Goal: Task Accomplishment & Management: Complete application form

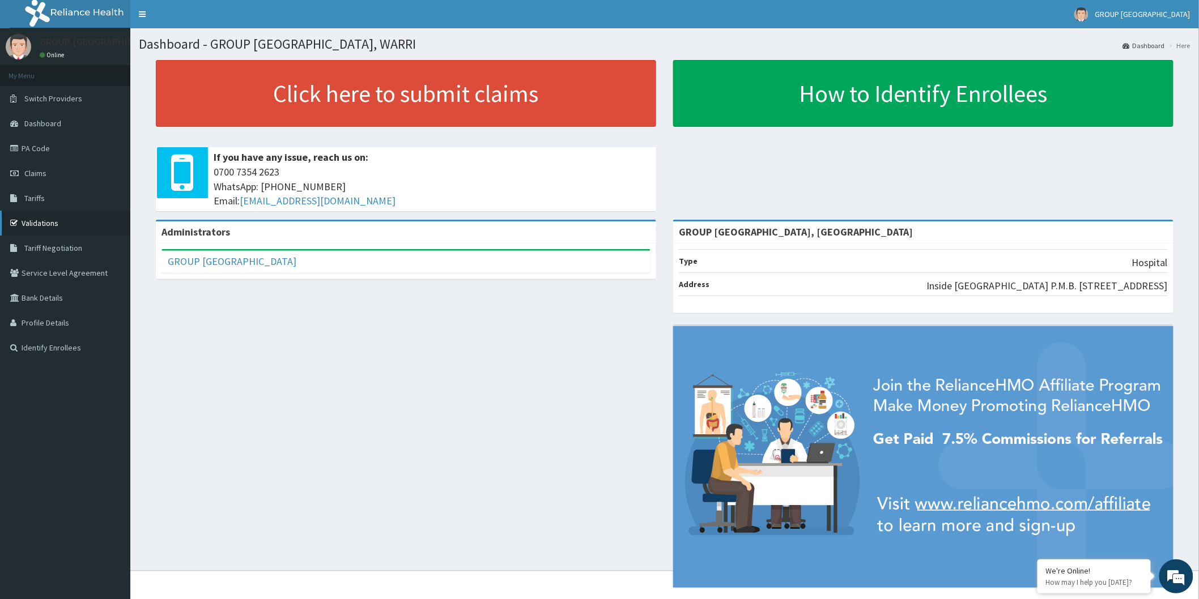
click at [47, 219] on link "Validations" at bounding box center [65, 223] width 130 height 25
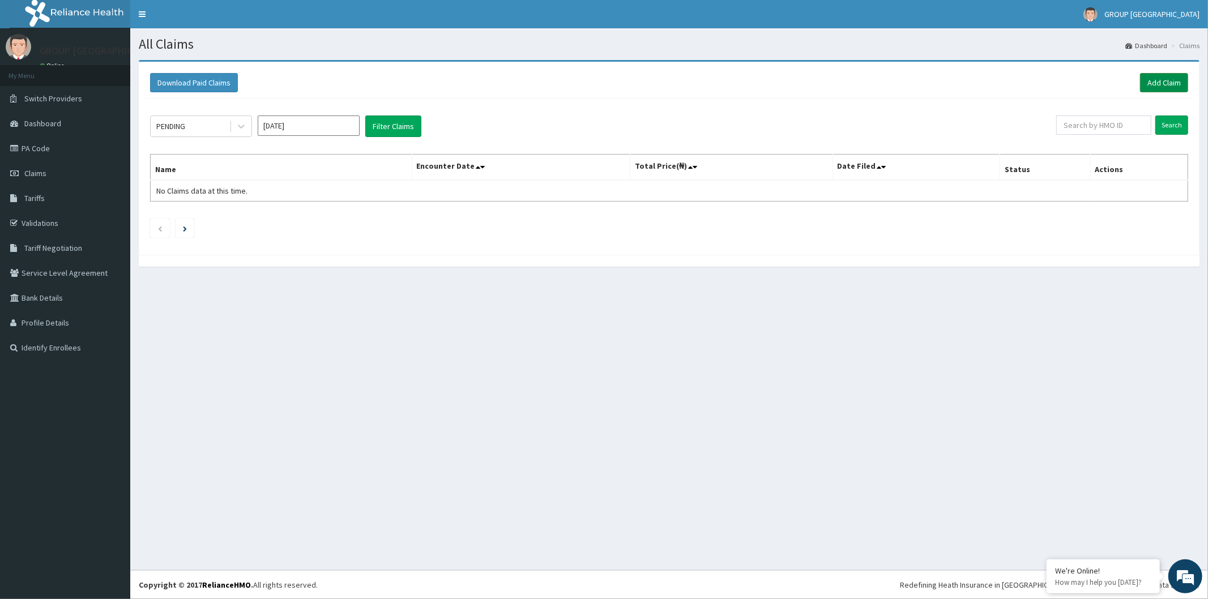
click at [1154, 87] on link "Add Claim" at bounding box center [1164, 82] width 48 height 19
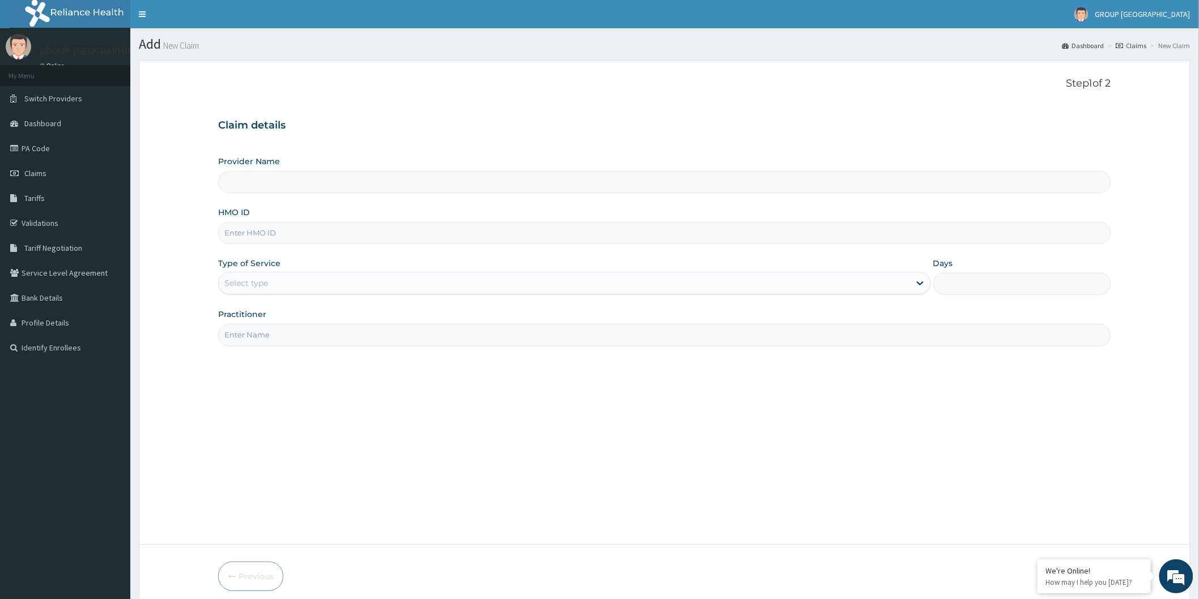
type input "GROUP CHRISTIAN MEDICAL CENTRE, WARRI"
click at [773, 242] on input "HMO ID" at bounding box center [664, 233] width 893 height 22
type input "MVG/10122/B"
click at [887, 285] on div "Select type" at bounding box center [564, 283] width 691 height 18
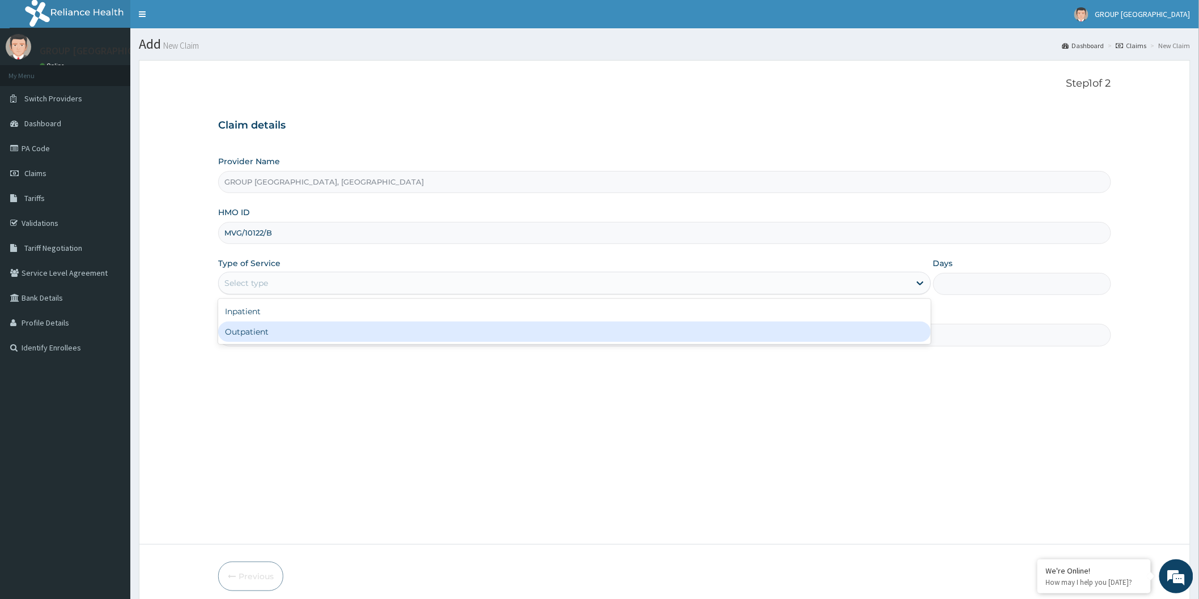
click at [809, 333] on div "Outpatient" at bounding box center [574, 332] width 713 height 20
type input "1"
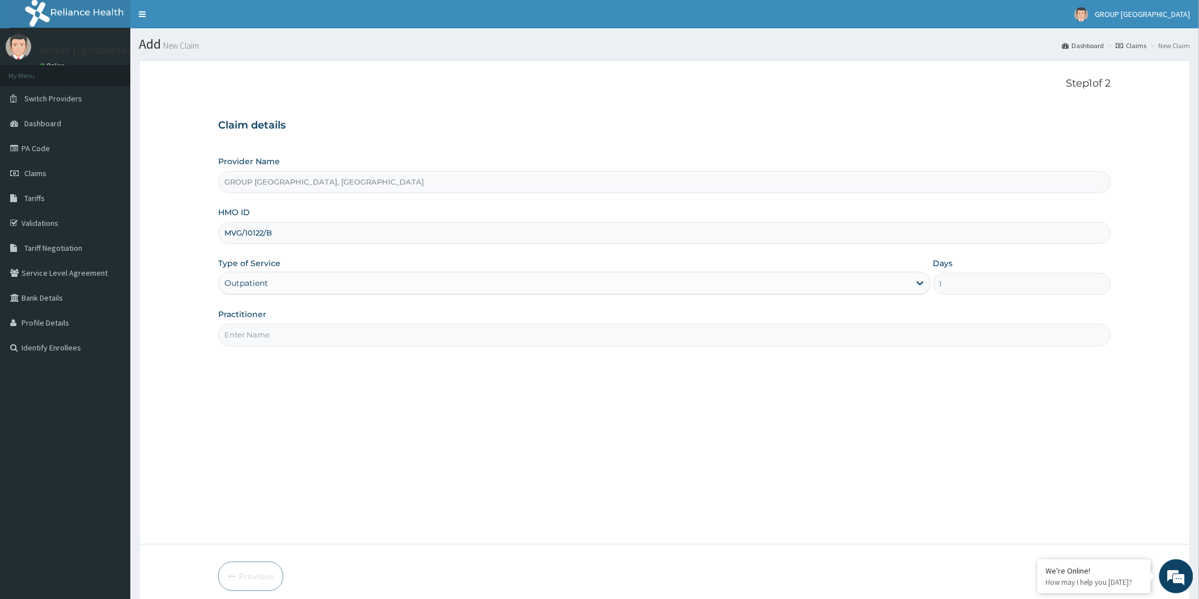
click at [828, 335] on input "Practitioner" at bounding box center [664, 335] width 893 height 22
type input "DR [PERSON_NAME]"
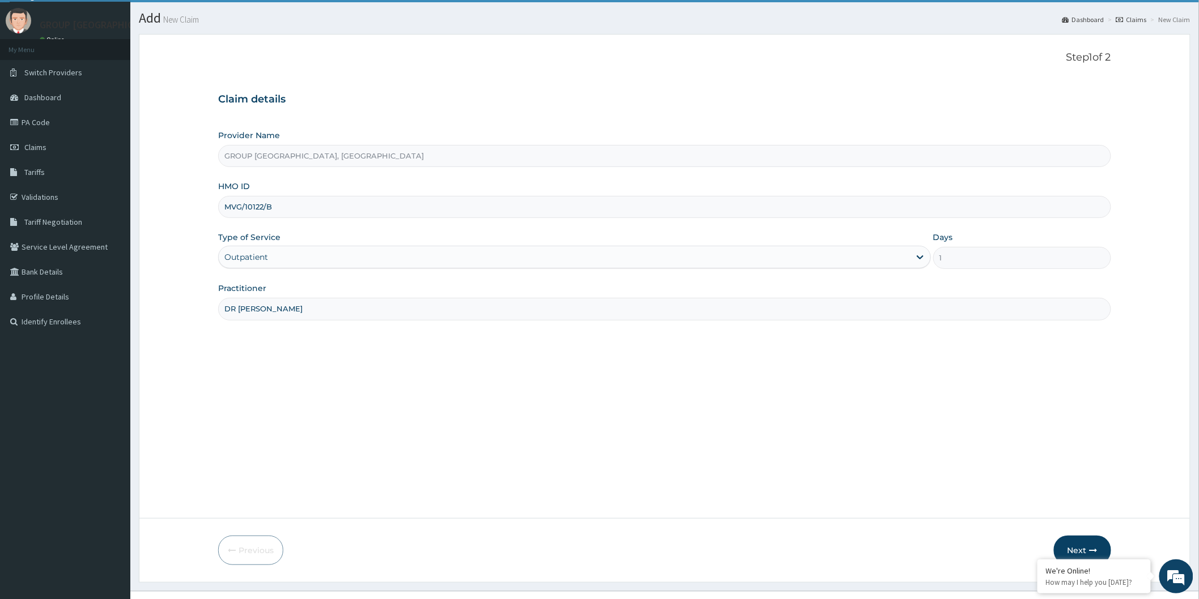
scroll to position [47, 0]
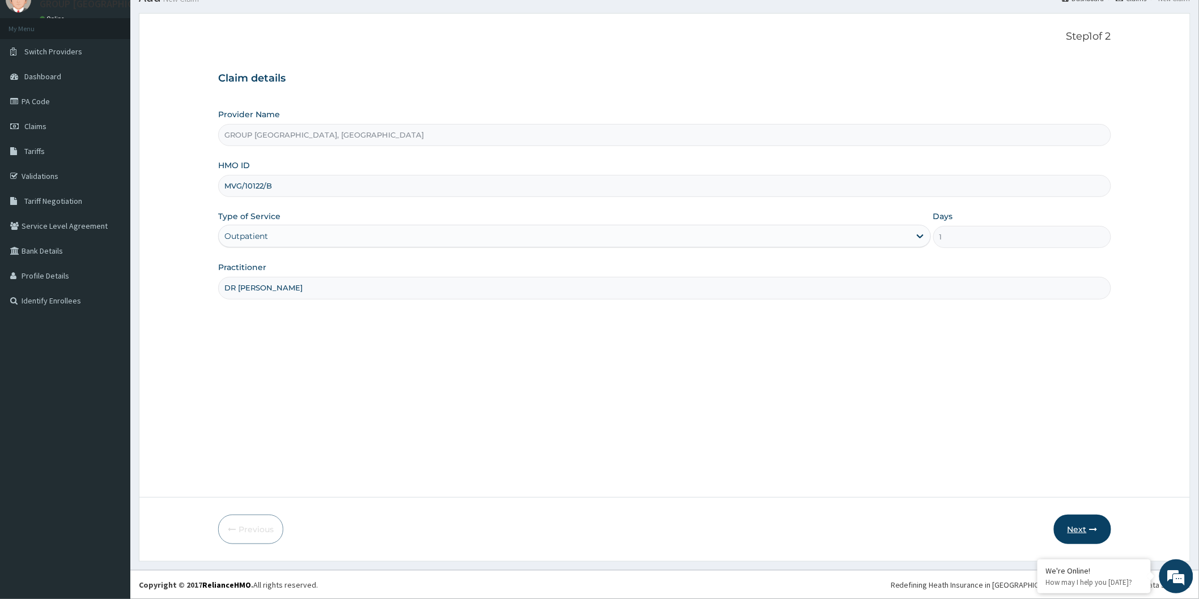
drag, startPoint x: 1124, startPoint y: 468, endPoint x: 1086, endPoint y: 527, distance: 70.6
click at [1112, 488] on form "Step 1 of 2 Claim details Provider Name GROUP CHRISTIAN MEDICAL CENTRE, WARRI H…" at bounding box center [665, 287] width 1052 height 549
click at [1080, 530] on button "Next" at bounding box center [1082, 529] width 57 height 29
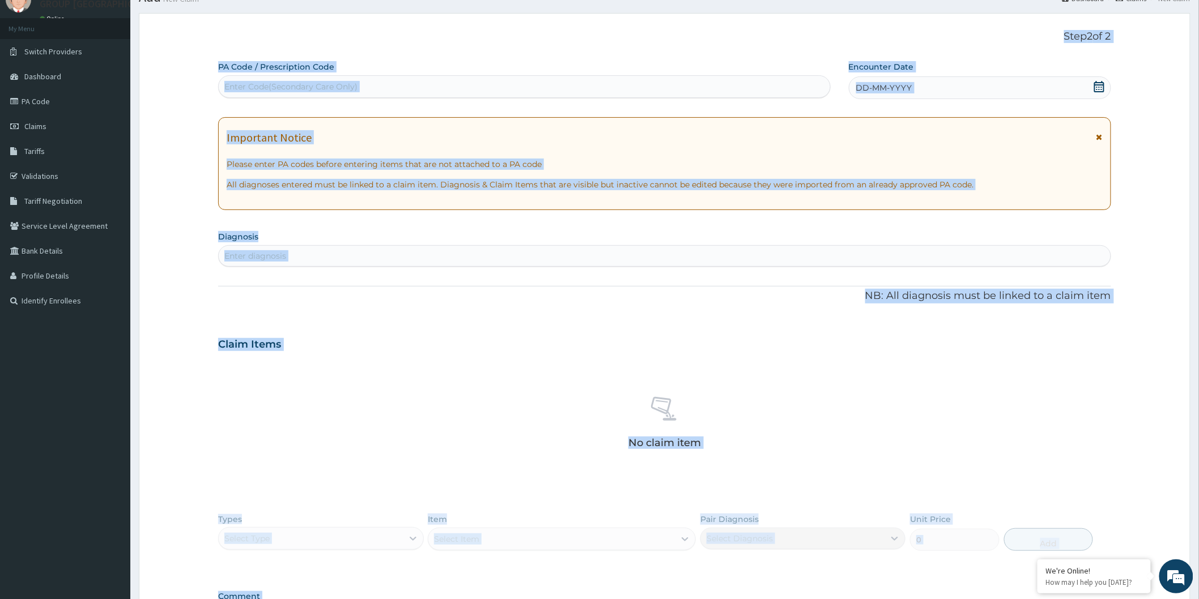
click at [710, 234] on section "Diagnosis Enter diagnosis" at bounding box center [664, 247] width 893 height 39
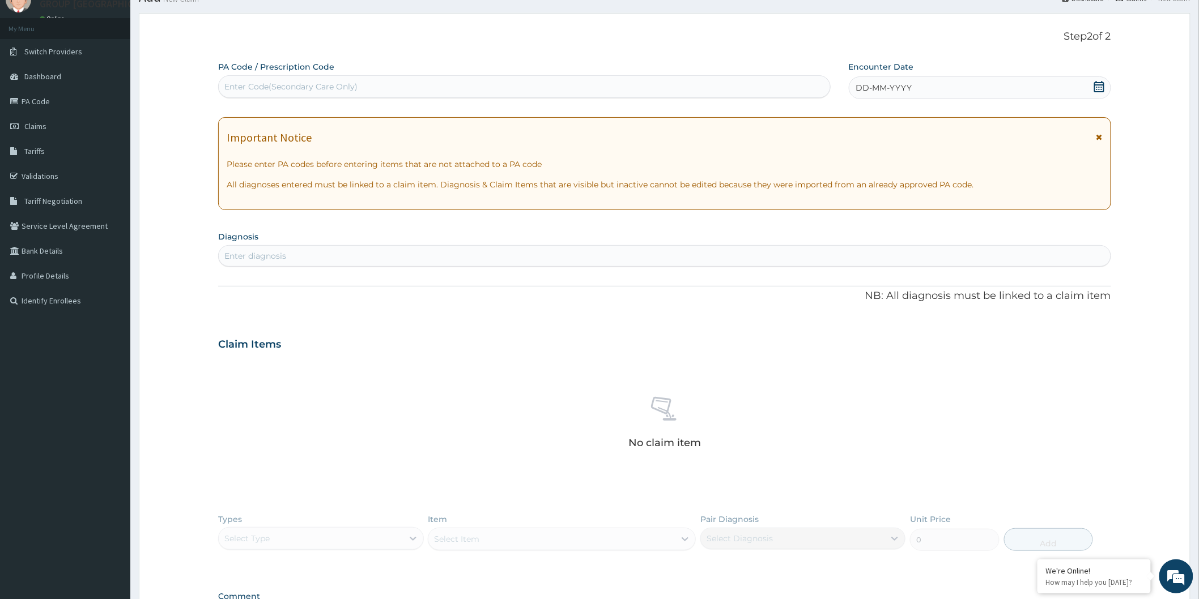
click at [641, 91] on div "Enter Code(Secondary Care Only)" at bounding box center [524, 87] width 611 height 18
click at [650, 85] on div "Enter Code(Secondary Care Only)" at bounding box center [524, 87] width 611 height 18
click at [611, 99] on div "PA Code / Prescription Code Select is focused ,type to refine list, press Down …" at bounding box center [524, 80] width 612 height 38
click at [611, 99] on div "PA Code / Prescription Code Enter Code(Secondary Care Only)" at bounding box center [524, 80] width 612 height 38
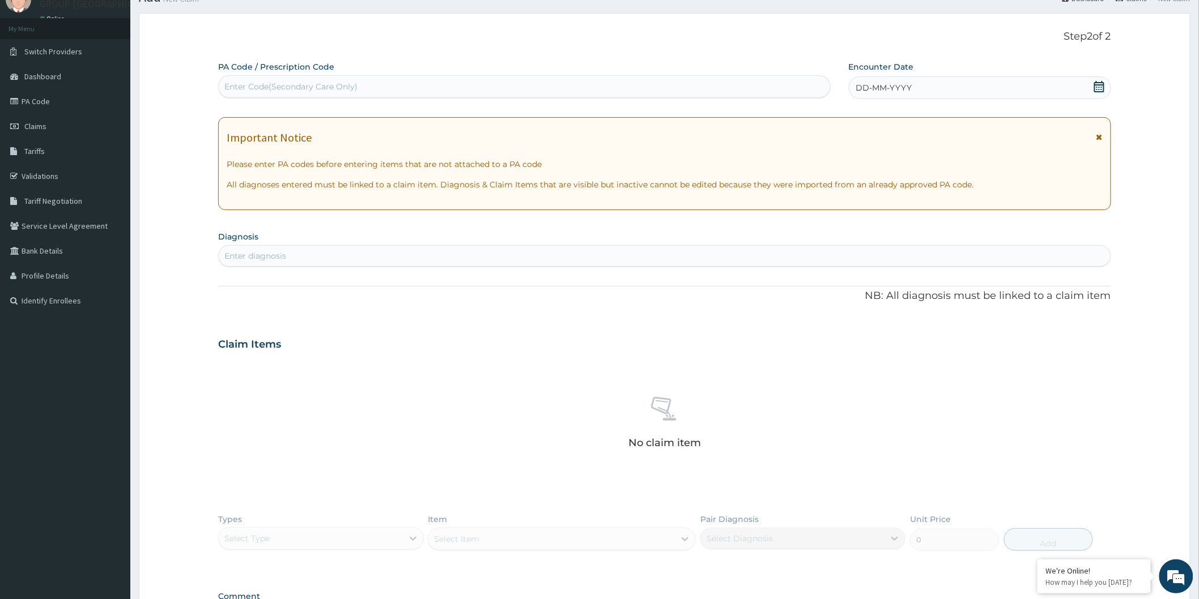
click at [616, 83] on div "Enter Code(Secondary Care Only)" at bounding box center [524, 87] width 611 height 18
type input "PA/F593A4"
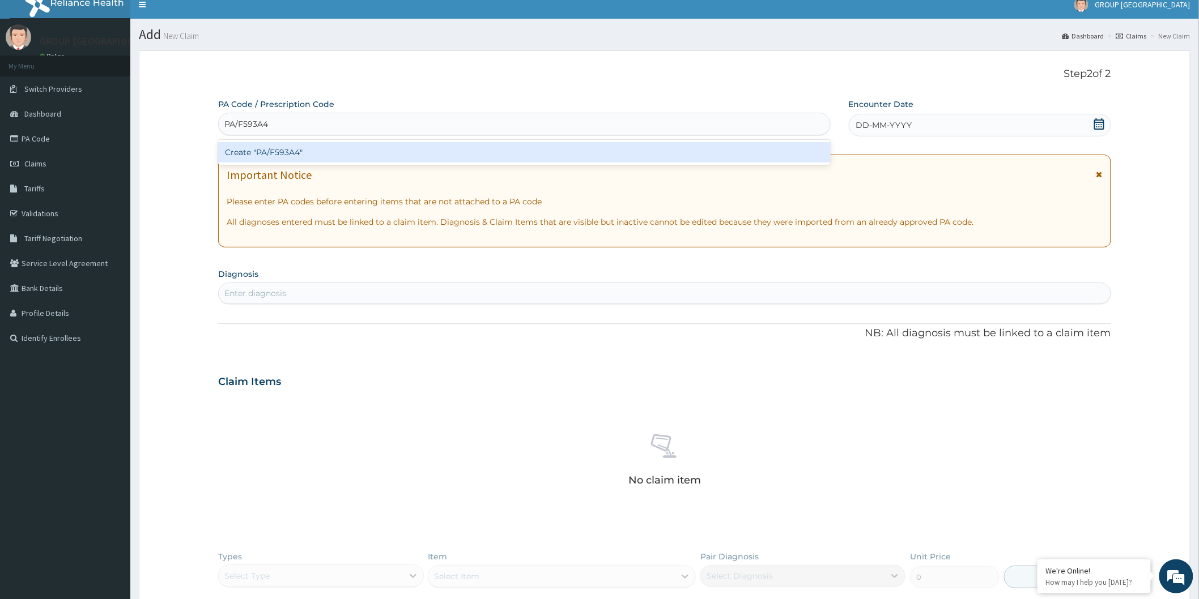
scroll to position [0, 0]
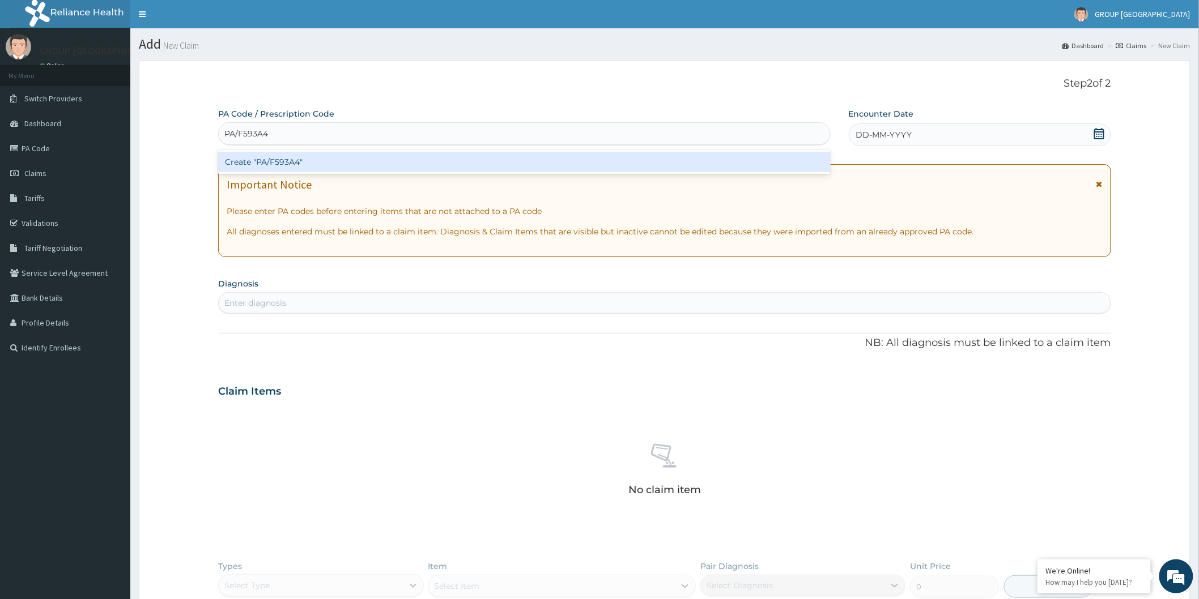
click at [751, 171] on div "Create "PA/F593A4"" at bounding box center [524, 162] width 612 height 20
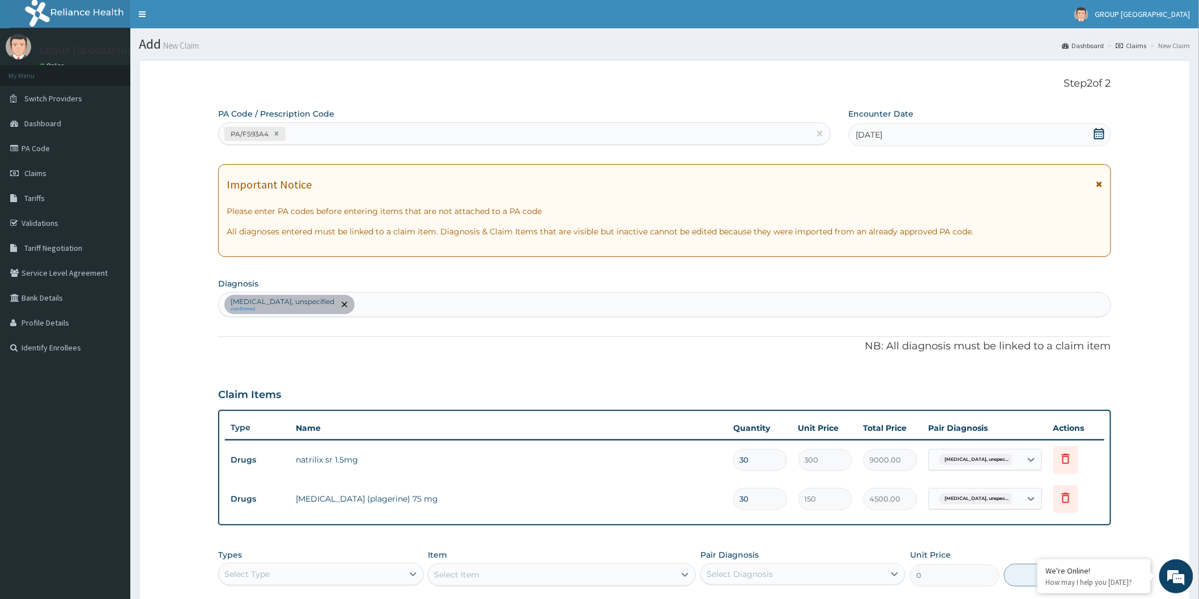
click at [1096, 134] on icon at bounding box center [1098, 133] width 11 height 11
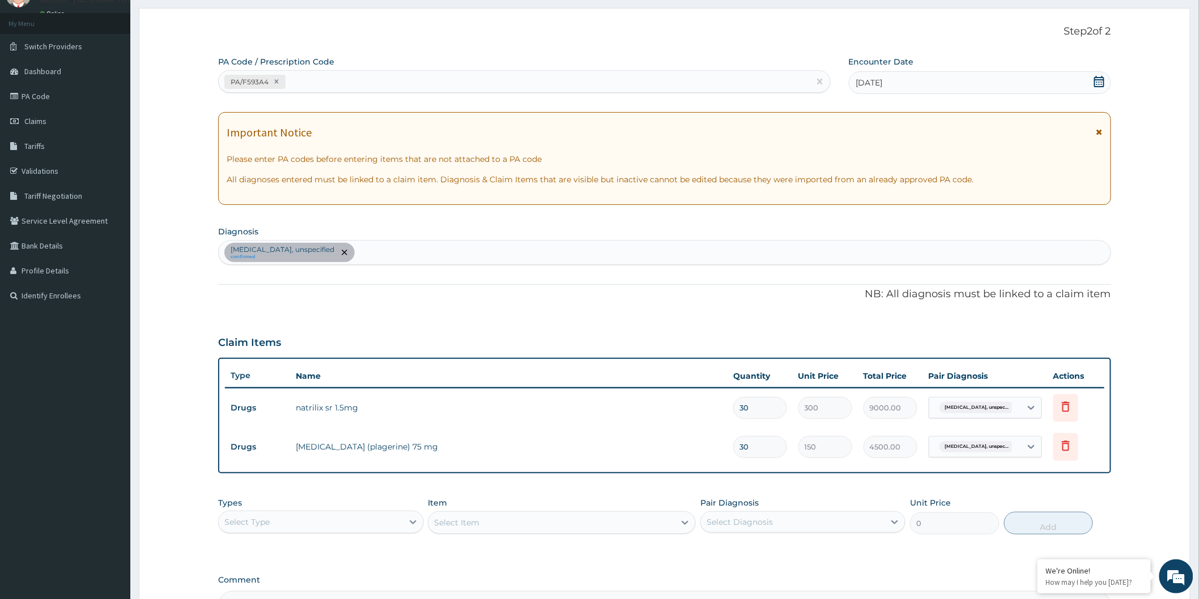
scroll to position [63, 0]
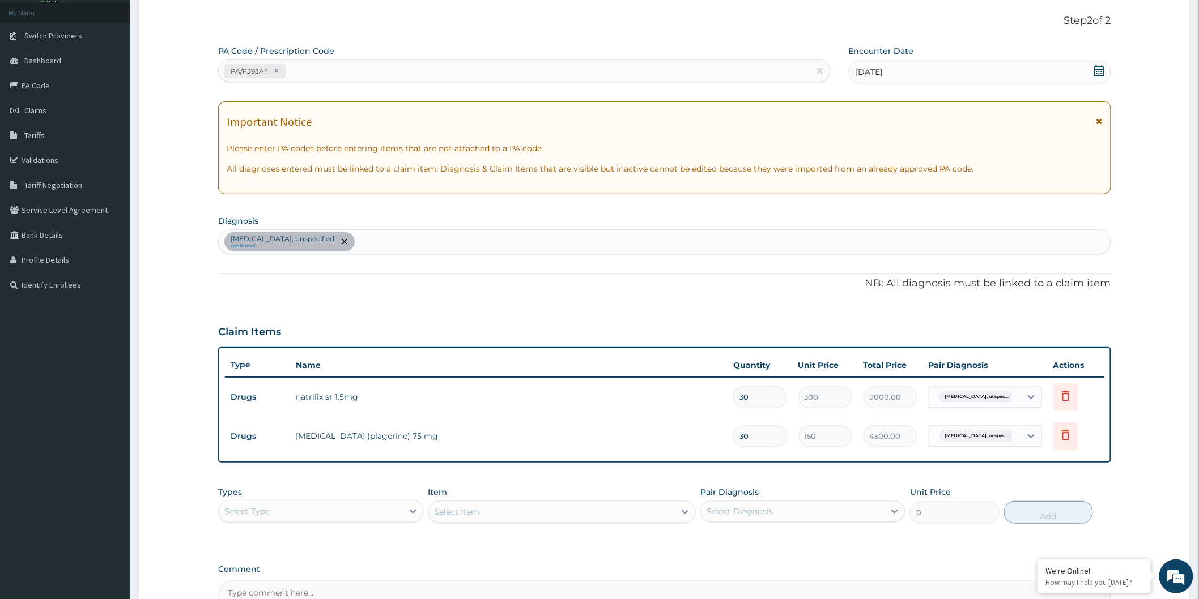
click at [542, 236] on div "Essential hypertension, unspecified confirmed" at bounding box center [665, 242] width 892 height 24
click at [576, 239] on div "Essential hypertension, unspecified confirmed" at bounding box center [665, 242] width 892 height 24
type input "UPPER RES"
click at [523, 246] on div "Essential hypertension, unspecified confirmed UPPER RES UPPER RES" at bounding box center [665, 242] width 892 height 24
type input "R"
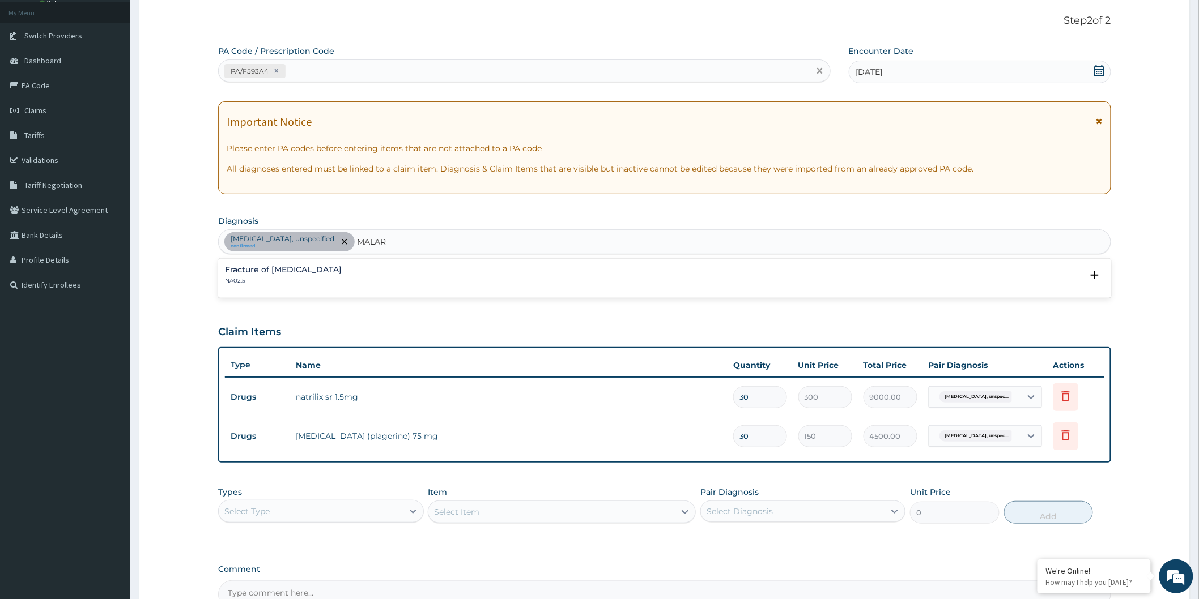
type input "MALAR"
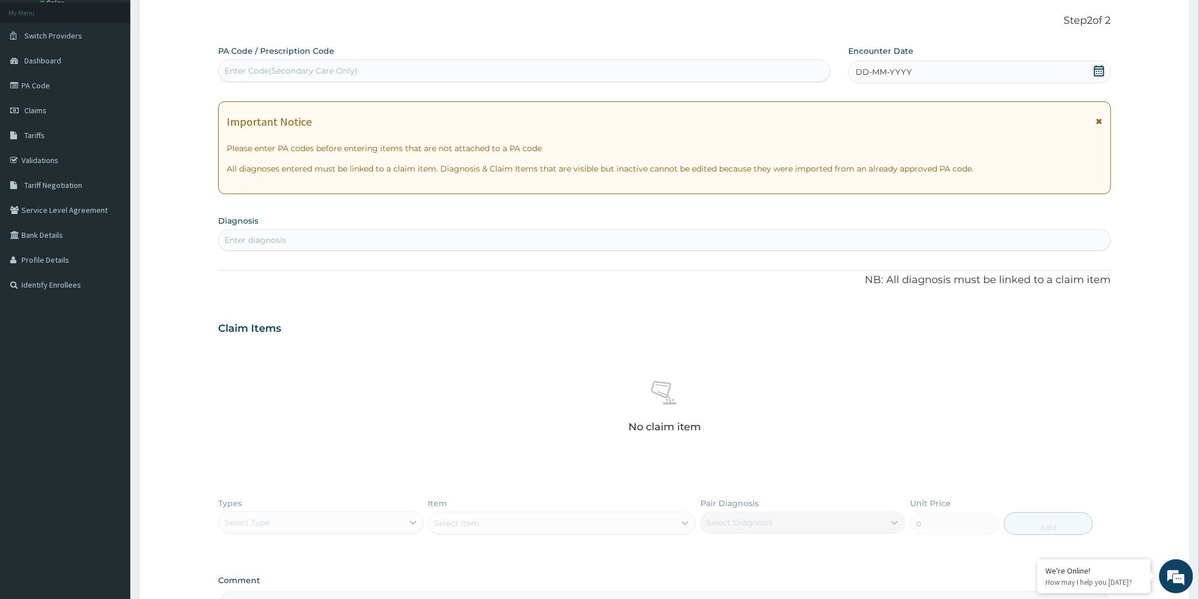
click at [529, 240] on div "Enter diagnosis" at bounding box center [665, 240] width 892 height 18
type input "MALAR"
click at [439, 304] on div "PA Code / Prescription Code Enter Code(Secondary Care Only) Encounter Date DD-M…" at bounding box center [664, 332] width 893 height 575
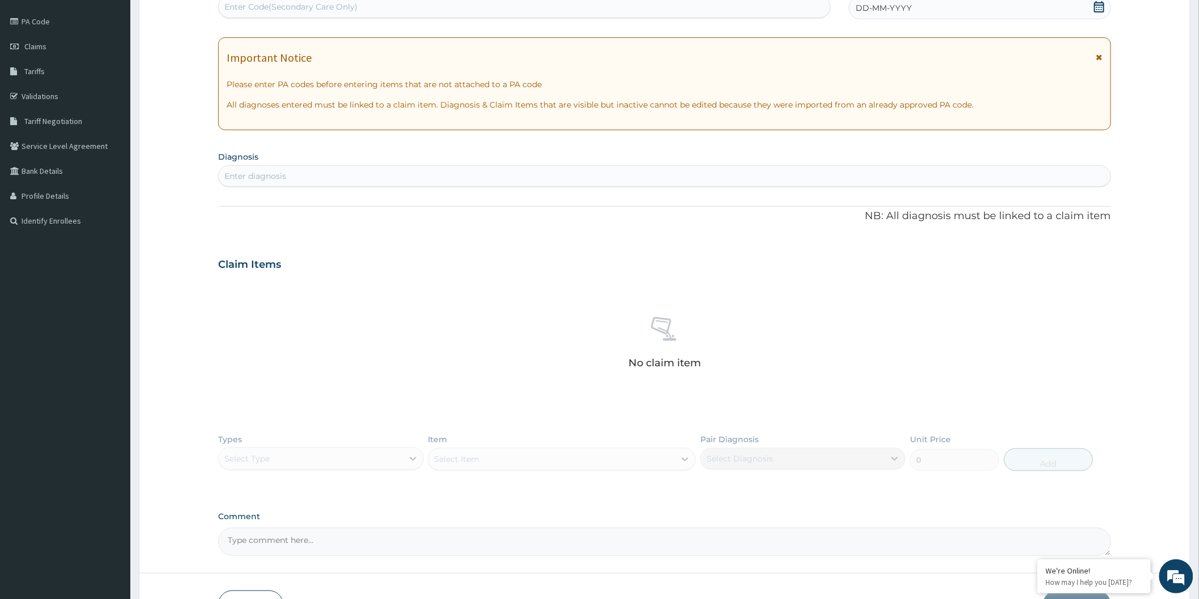
scroll to position [202, 0]
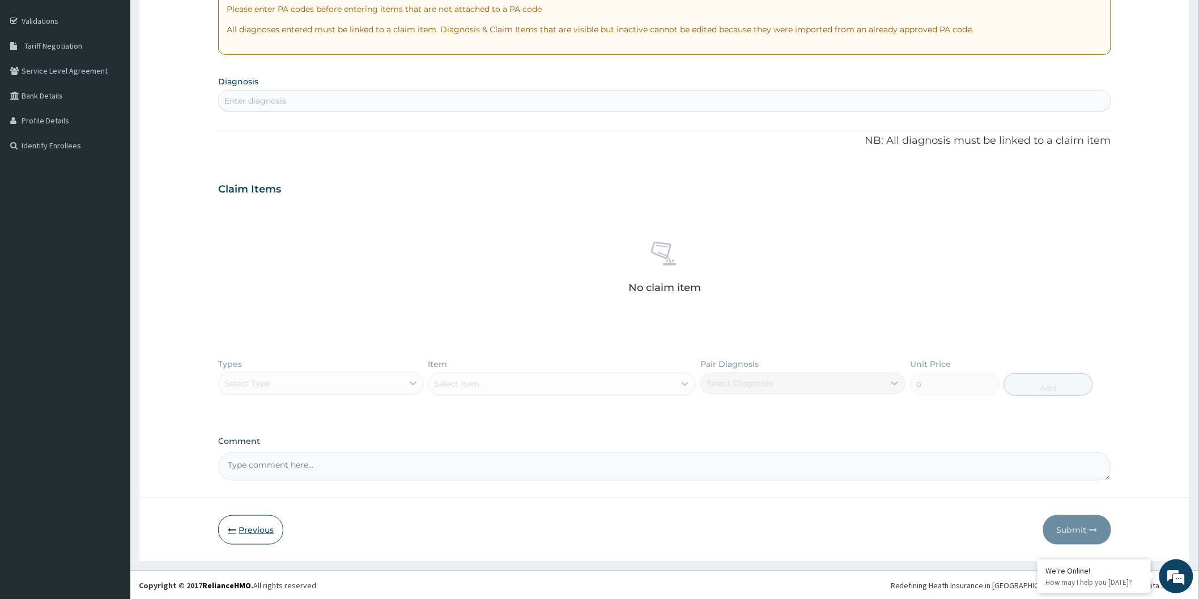
click at [273, 537] on button "Previous" at bounding box center [250, 530] width 65 height 29
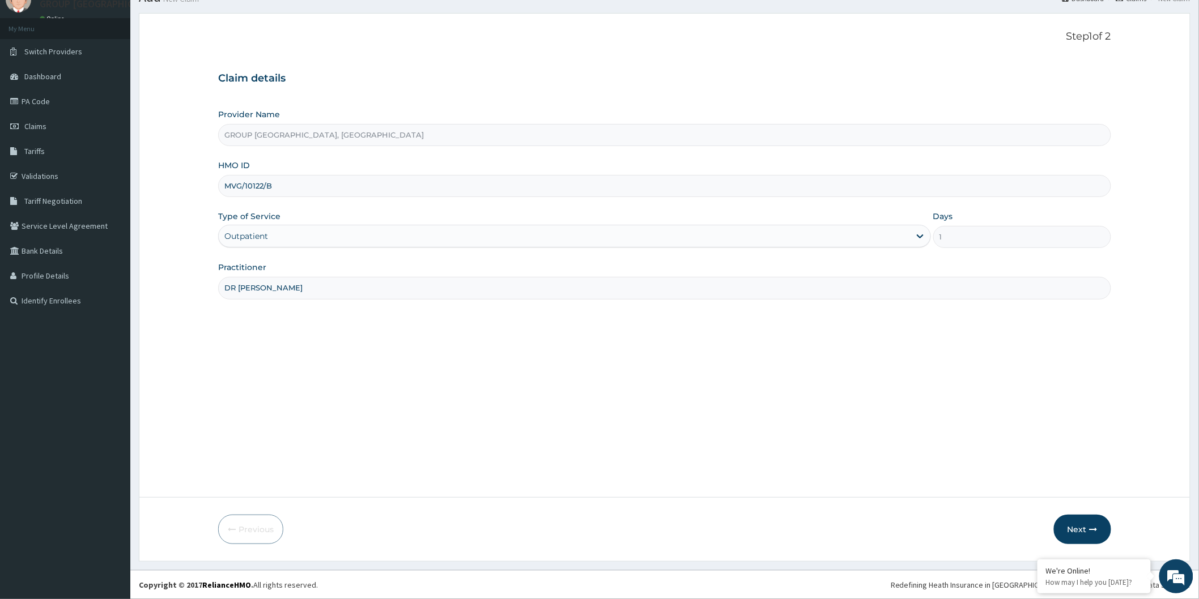
scroll to position [47, 0]
click at [1078, 521] on button "Next" at bounding box center [1082, 529] width 57 height 29
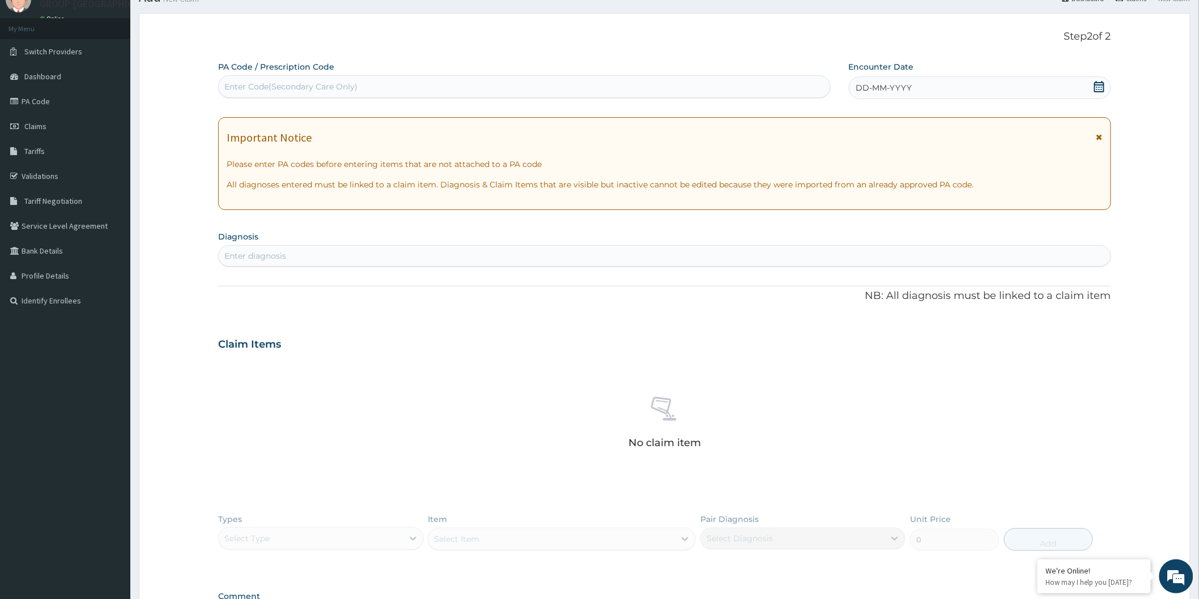
click at [444, 264] on div "Enter diagnosis" at bounding box center [665, 256] width 892 height 18
type input "MALA"
click at [79, 127] on link "Claims" at bounding box center [65, 126] width 130 height 25
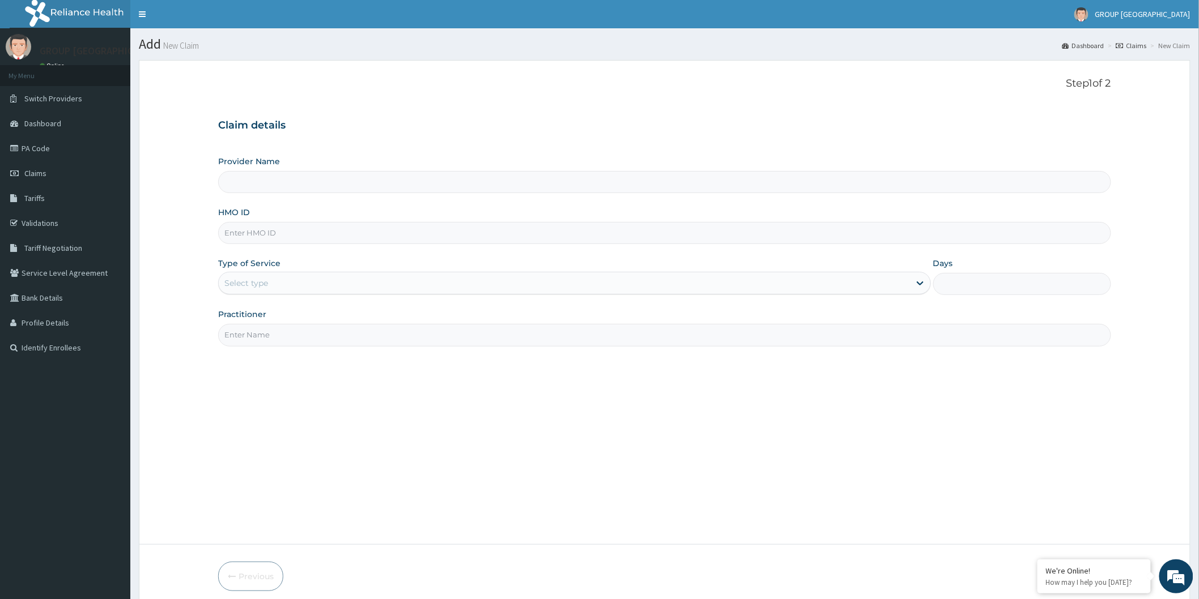
type input "GROUP CHRISTIAN MEDICAL CENTRE, WARRI"
click at [632, 228] on input "HMO ID" at bounding box center [664, 233] width 893 height 22
type input "MVG/10122/B"
drag, startPoint x: 673, startPoint y: 293, endPoint x: 678, endPoint y: 279, distance: 15.4
click at [673, 290] on div "Provider Name GROUP CHRISTIAN MEDICAL CENTRE, WARRI HMO ID MVG/10122/B Type of …" at bounding box center [664, 251] width 893 height 190
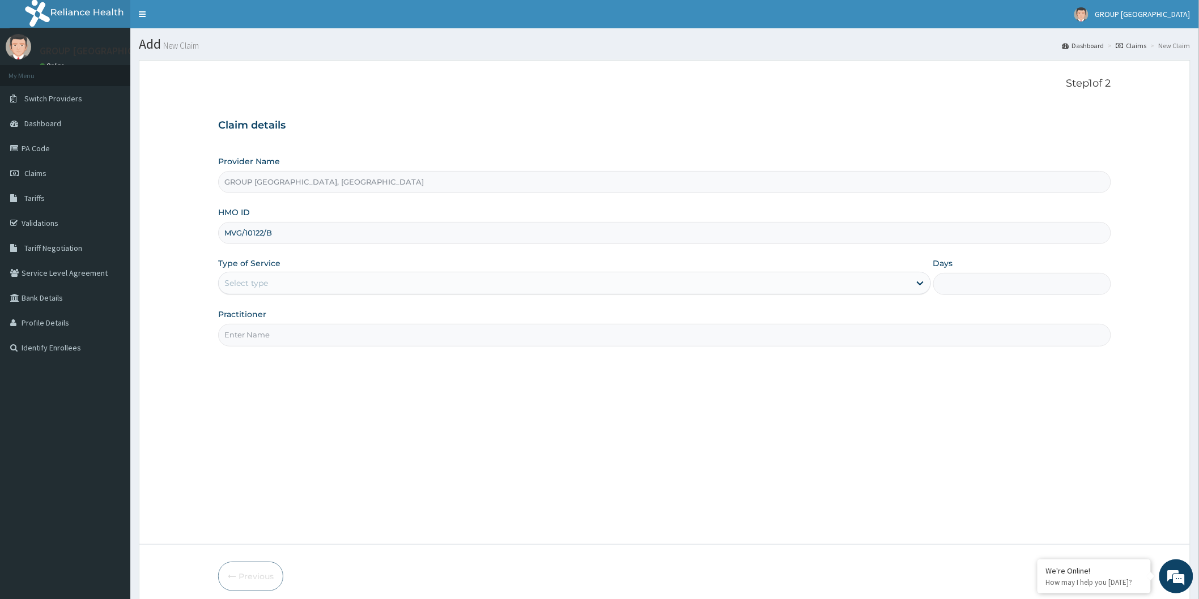
click at [682, 276] on div "Select type" at bounding box center [564, 283] width 691 height 18
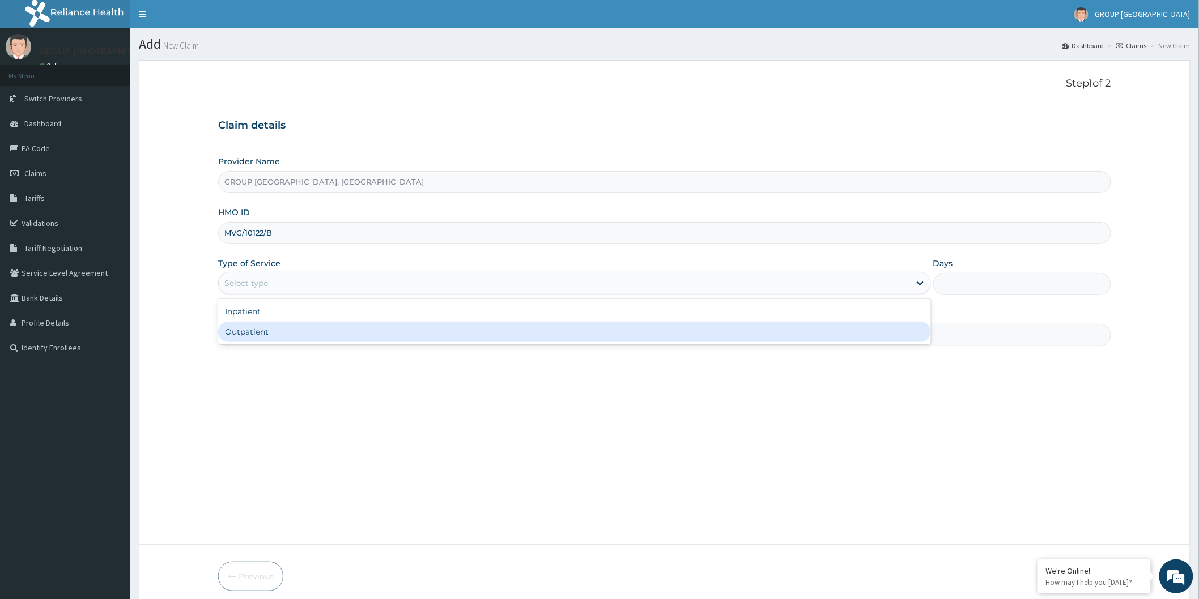
click at [664, 334] on div "Outpatient" at bounding box center [574, 332] width 713 height 20
type input "1"
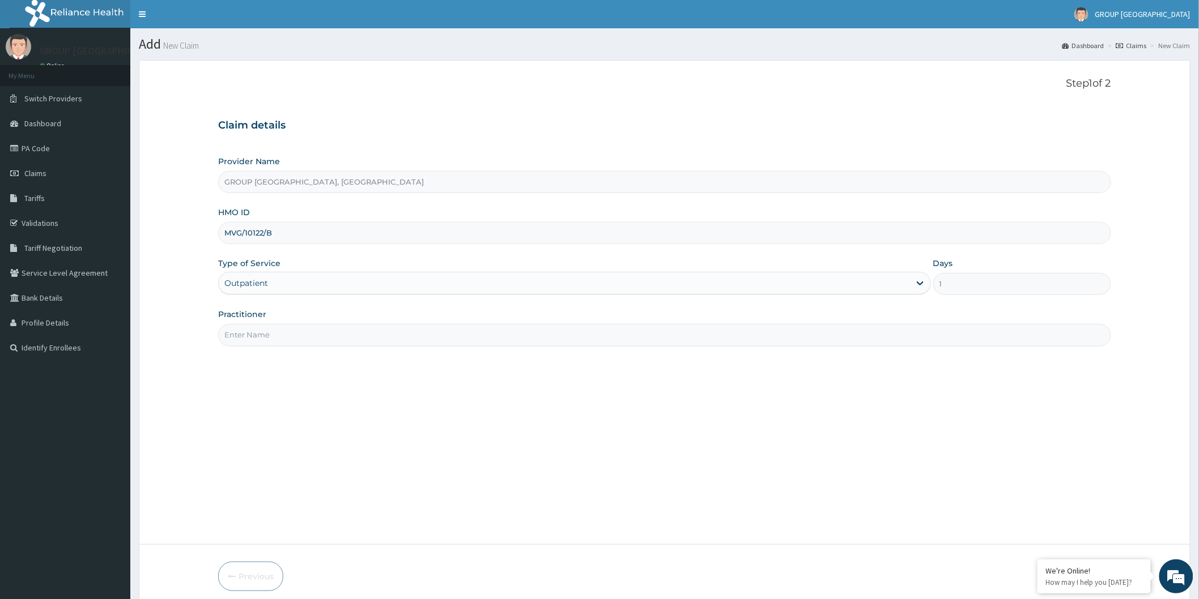
click at [724, 343] on input "Practitioner" at bounding box center [664, 335] width 893 height 22
type input "DR AKPOS"
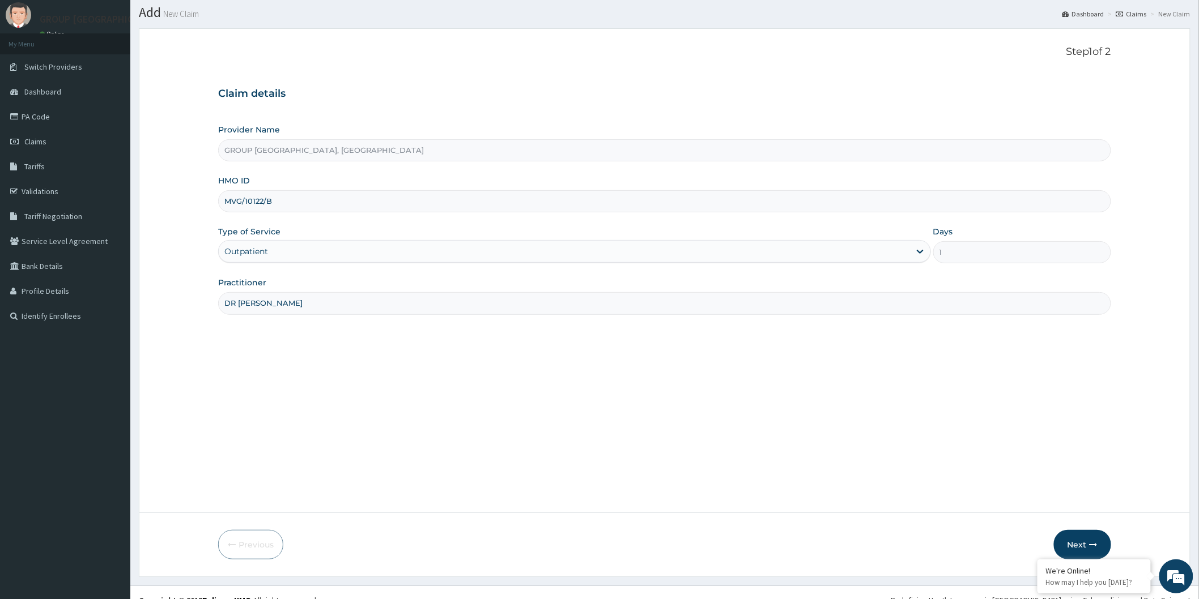
scroll to position [47, 0]
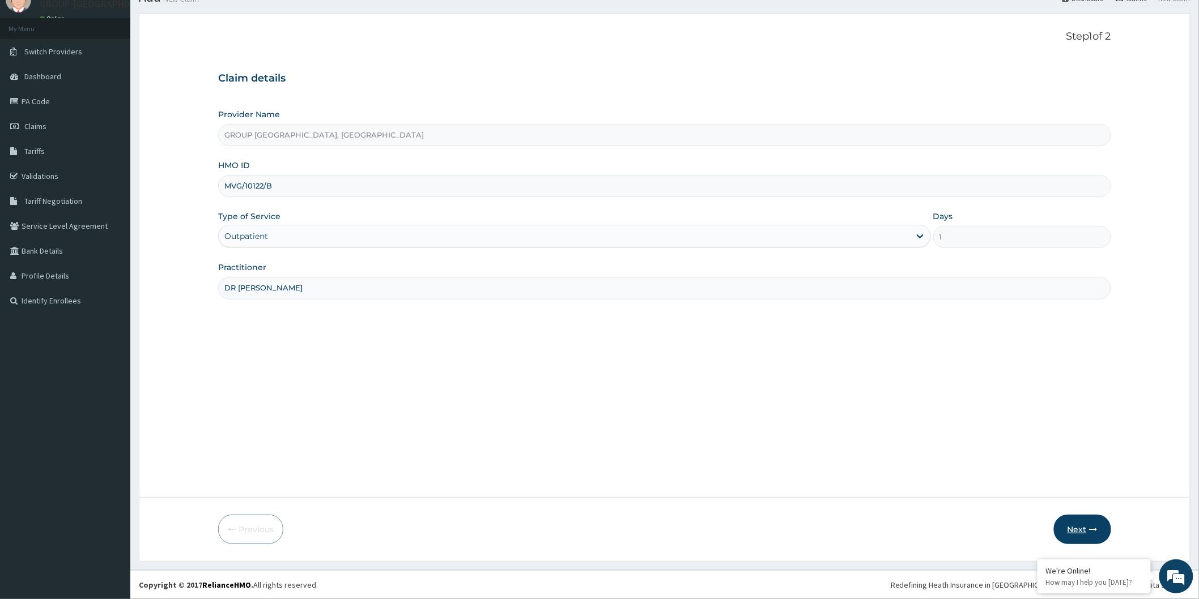
click at [1075, 529] on button "Next" at bounding box center [1082, 529] width 57 height 29
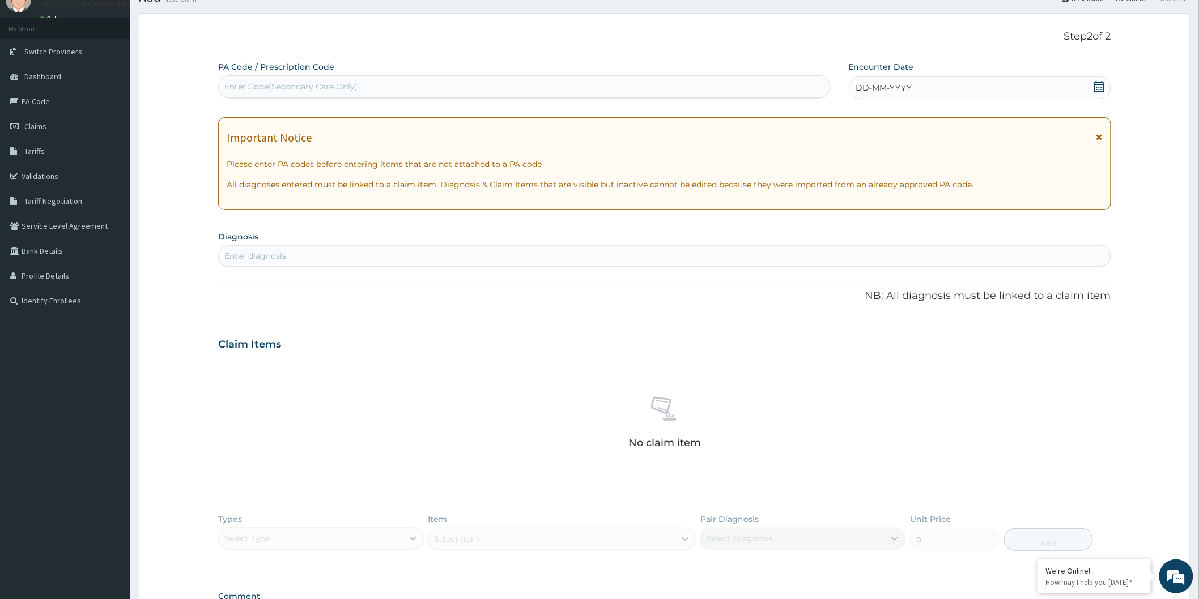
click at [432, 85] on div "Enter Code(Secondary Care Only)" at bounding box center [524, 87] width 611 height 18
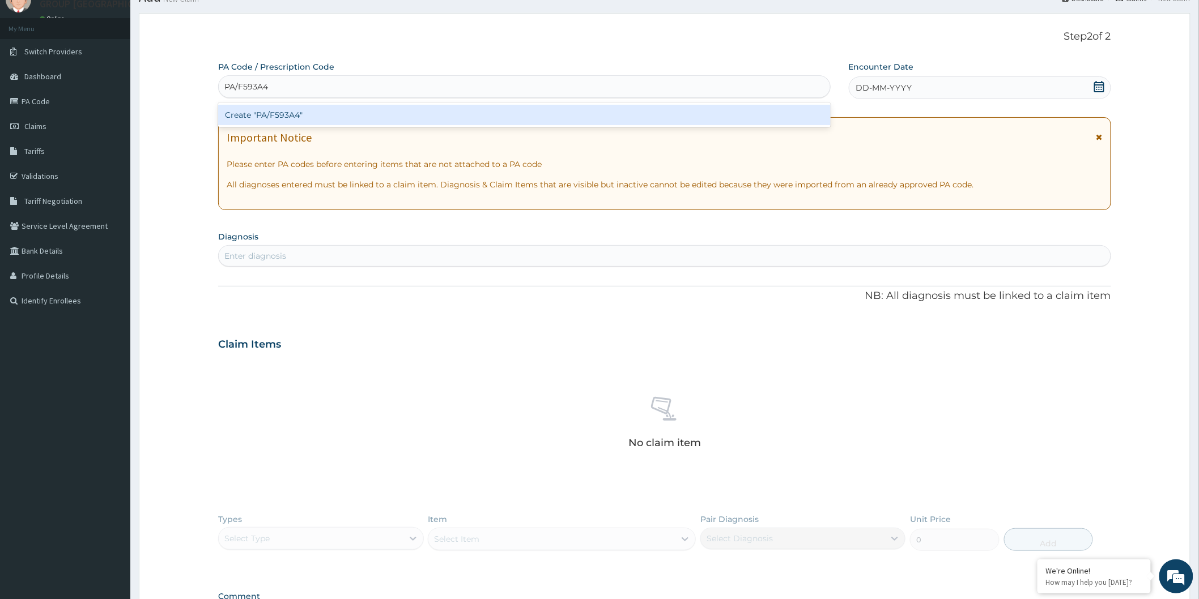
type input "PA/F593A4"
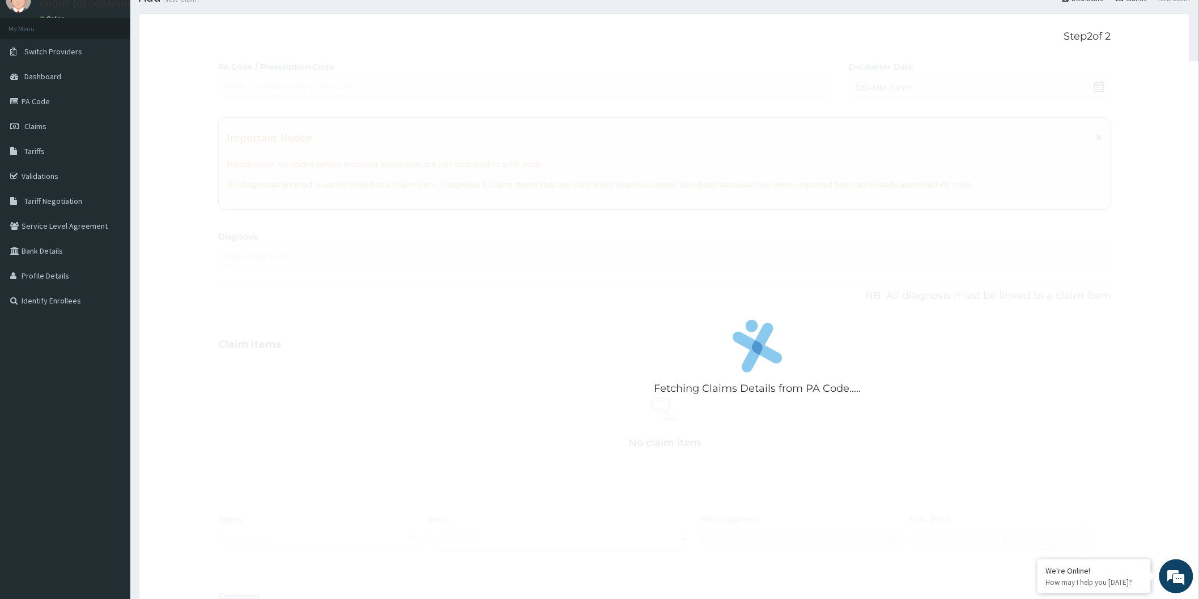
click at [462, 251] on div "Fetching Claims Details from PA Code..... PA Code / Prescription Code Enter Cod…" at bounding box center [664, 348] width 893 height 575
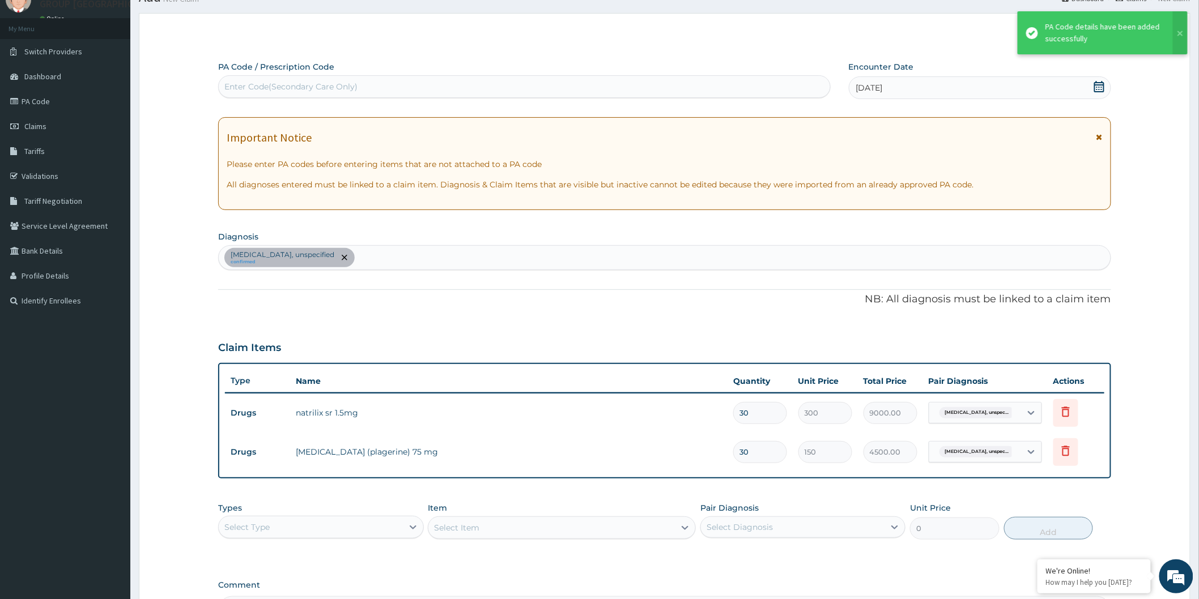
click at [463, 251] on div "Essential hypertension, unspecified confirmed" at bounding box center [665, 258] width 892 height 24
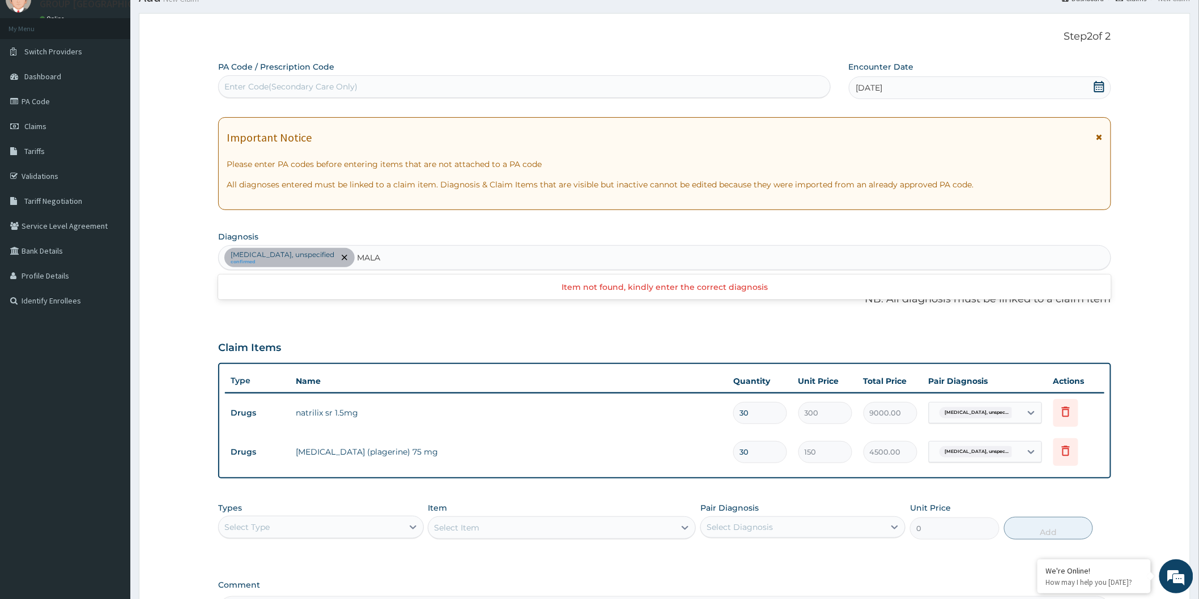
type input "MALA"
drag, startPoint x: 1191, startPoint y: 185, endPoint x: 1165, endPoint y: 172, distance: 29.6
click at [1190, 184] on section "Step 2 of 2 PA Code / Prescription Code Enter Code(Secondary Care Only) Encount…" at bounding box center [664, 360] width 1069 height 710
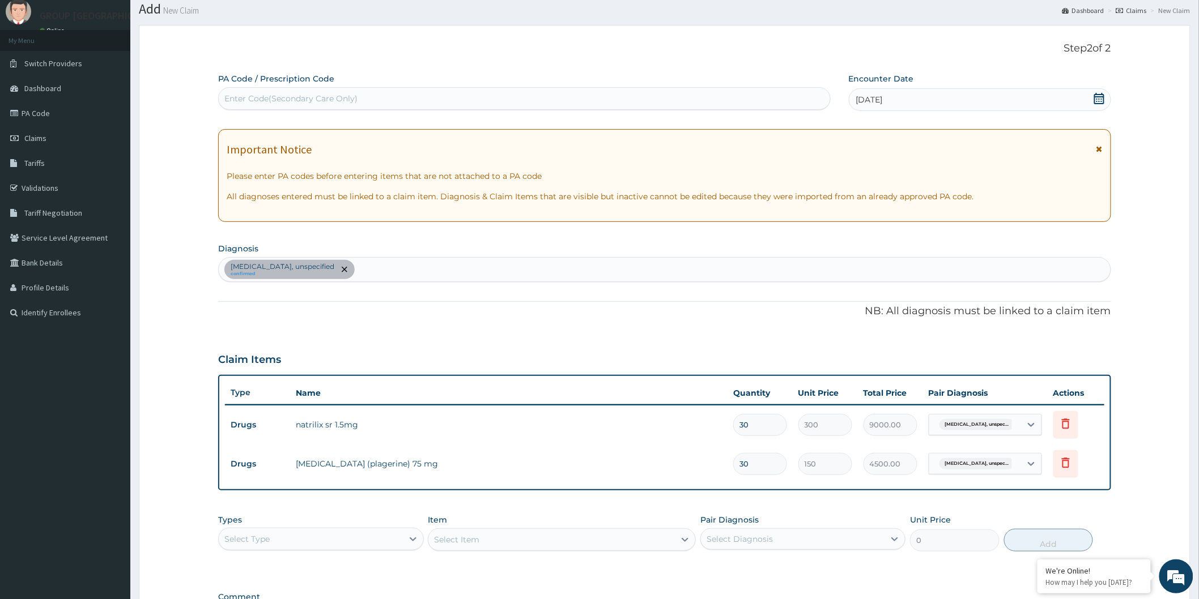
scroll to position [0, 0]
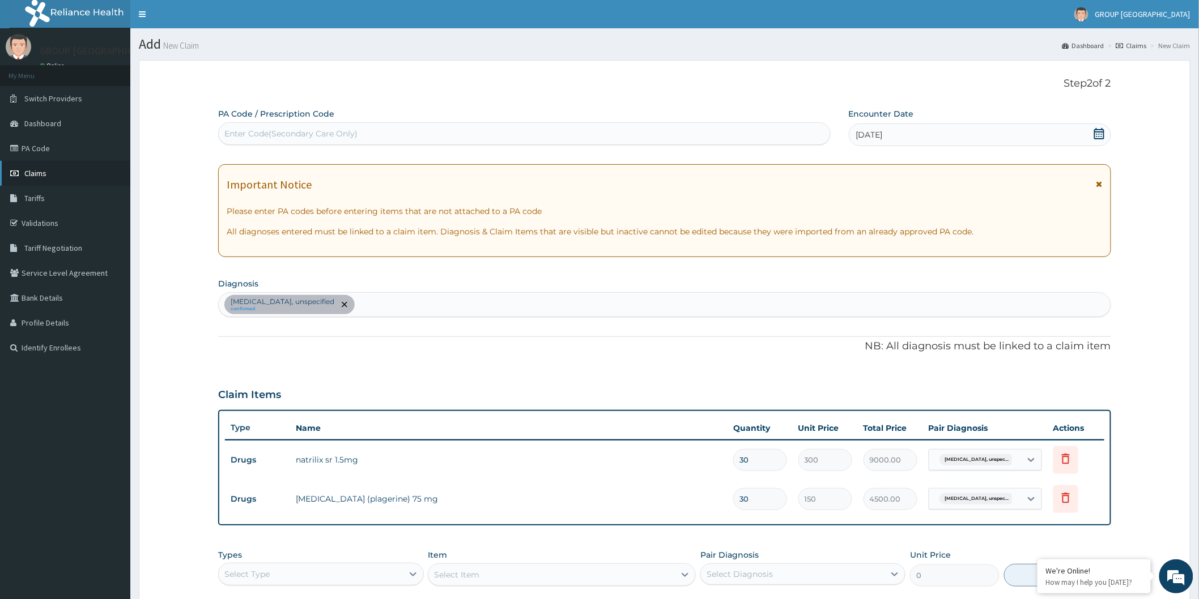
click at [41, 167] on link "Claims" at bounding box center [65, 173] width 130 height 25
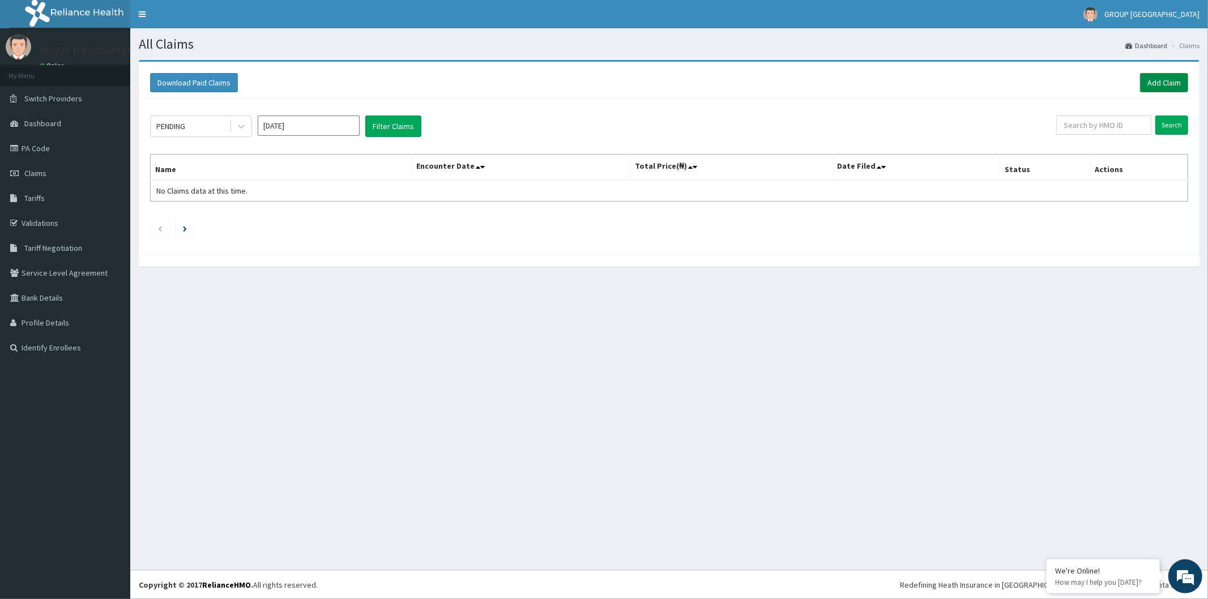
click at [1167, 80] on link "Add Claim" at bounding box center [1164, 82] width 48 height 19
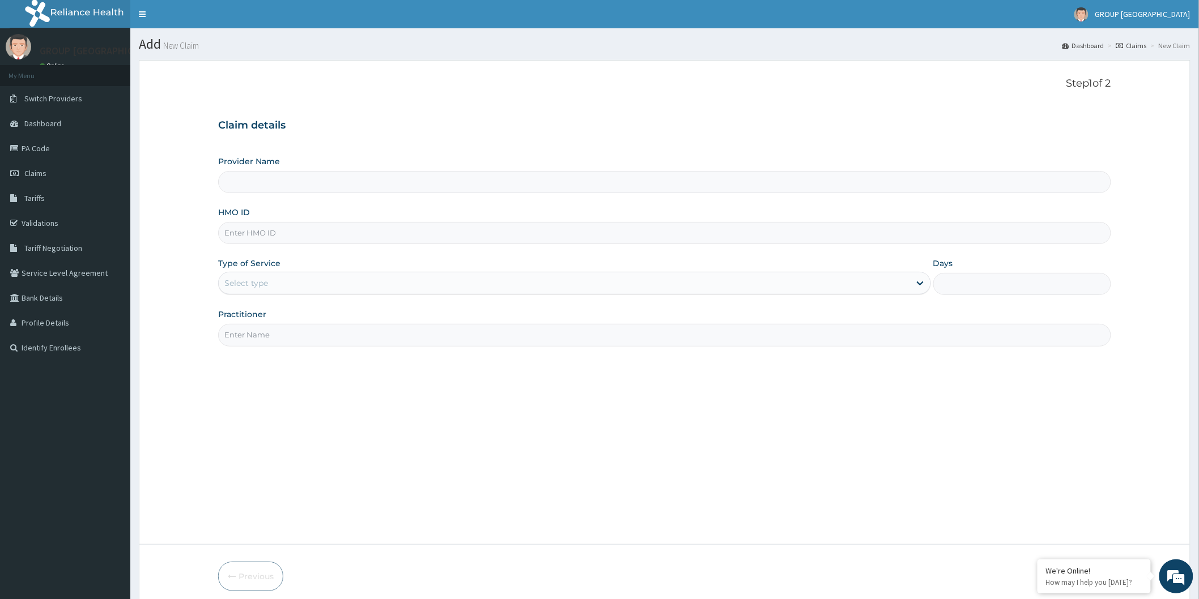
type input "GROUP [GEOGRAPHIC_DATA], [GEOGRAPHIC_DATA]"
click at [338, 234] on input "HMO ID" at bounding box center [664, 233] width 893 height 22
type input "M"
type input "AEG/10016/E"
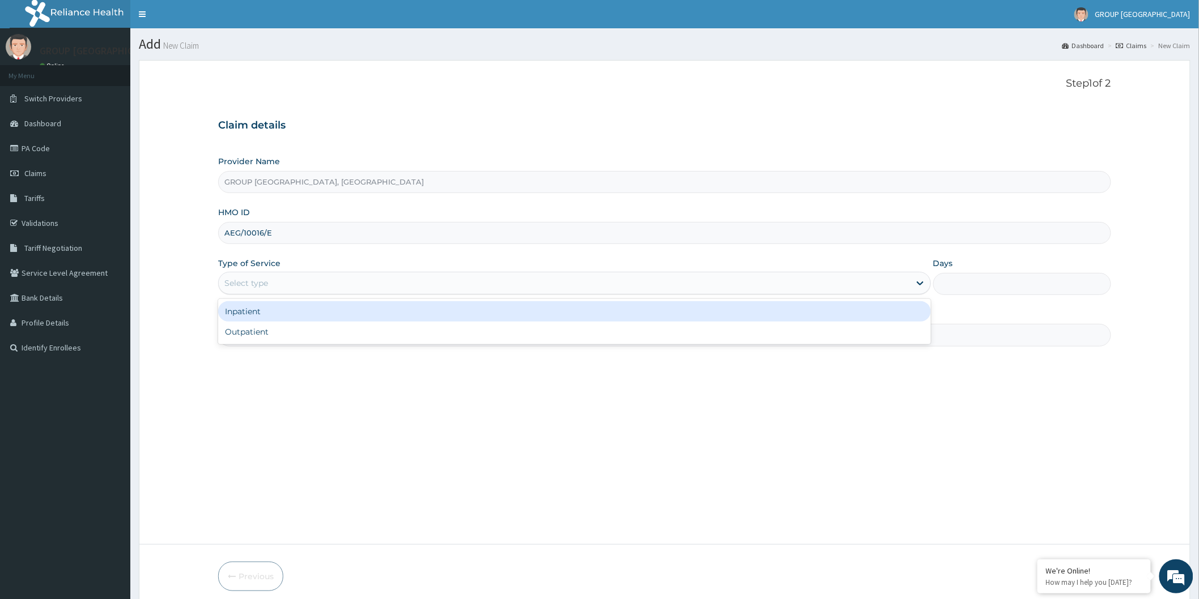
click at [363, 290] on div "Select type" at bounding box center [564, 283] width 691 height 18
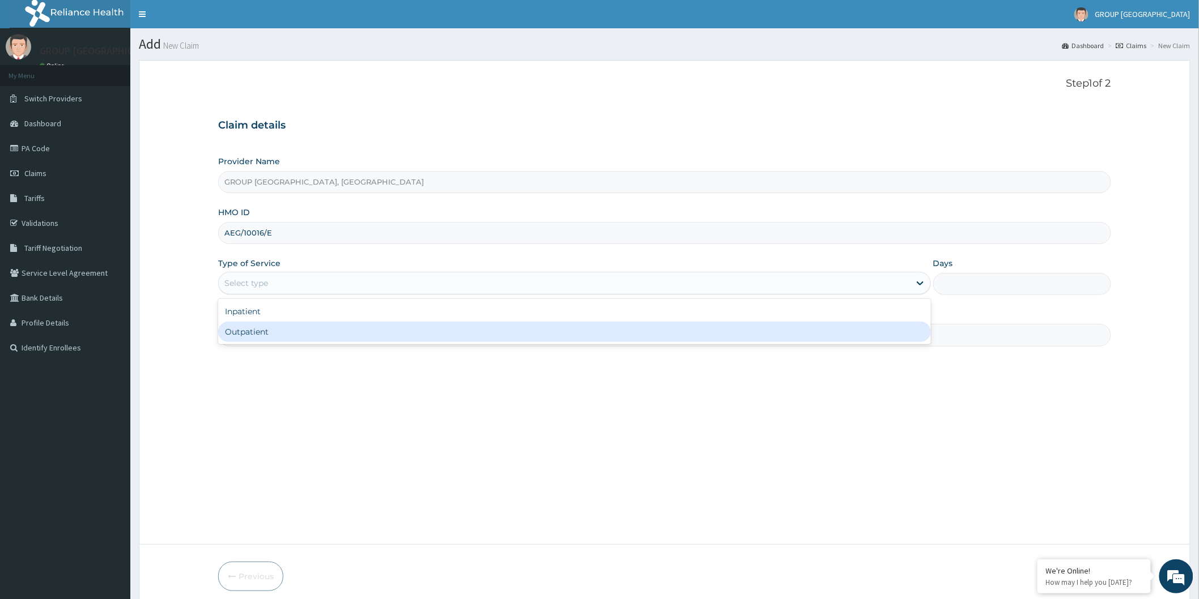
click at [342, 335] on div "Outpatient" at bounding box center [574, 332] width 713 height 20
type input "1"
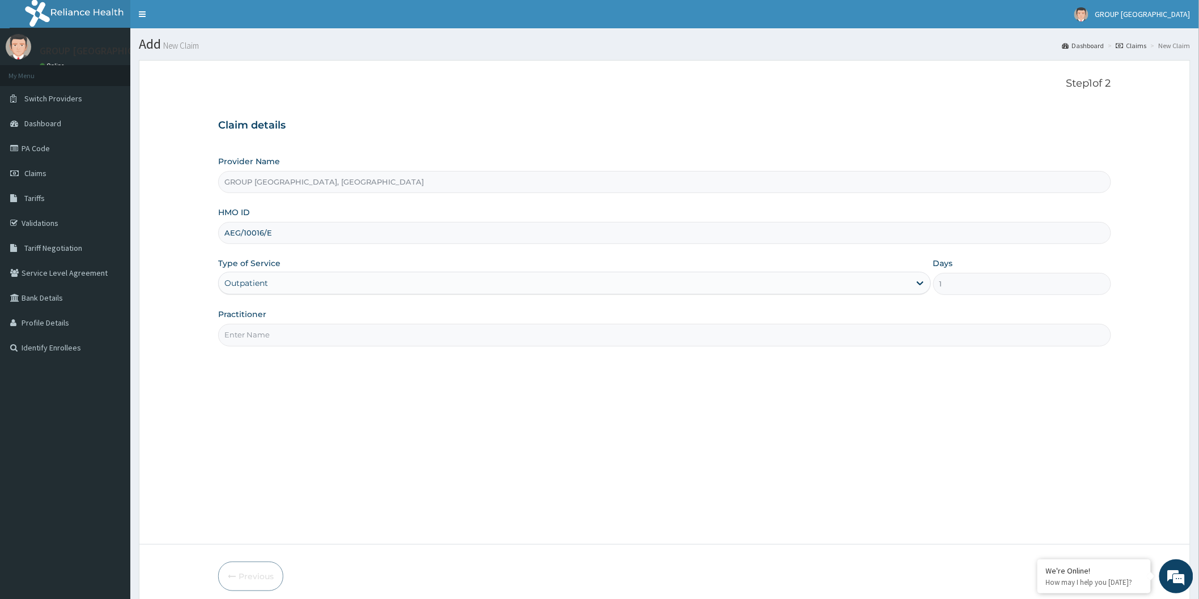
click at [342, 331] on input "Practitioner" at bounding box center [664, 335] width 893 height 22
click at [235, 231] on input "AEG/10016/E" at bounding box center [664, 233] width 893 height 22
drag, startPoint x: 307, startPoint y: 227, endPoint x: 208, endPoint y: 233, distance: 98.8
click at [208, 233] on form "Step 1 of 2 Claim details Provider Name GROUP [GEOGRAPHIC_DATA], WARRI HMO ID A…" at bounding box center [665, 334] width 1052 height 549
type input ","
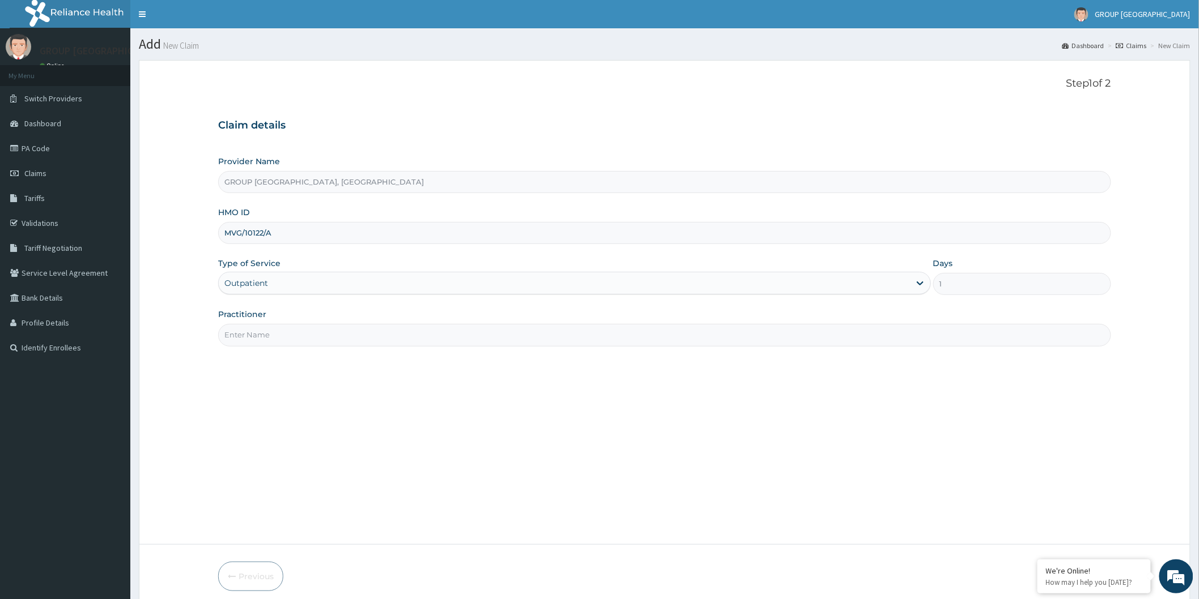
type input "MVG/10122/A"
click at [330, 348] on div "Step 1 of 2 Claim details Provider Name GROUP [GEOGRAPHIC_DATA], WARRI HMO ID M…" at bounding box center [664, 303] width 893 height 450
click at [344, 336] on input "Practitioner" at bounding box center [664, 335] width 893 height 22
type input "DR [PERSON_NAME]"
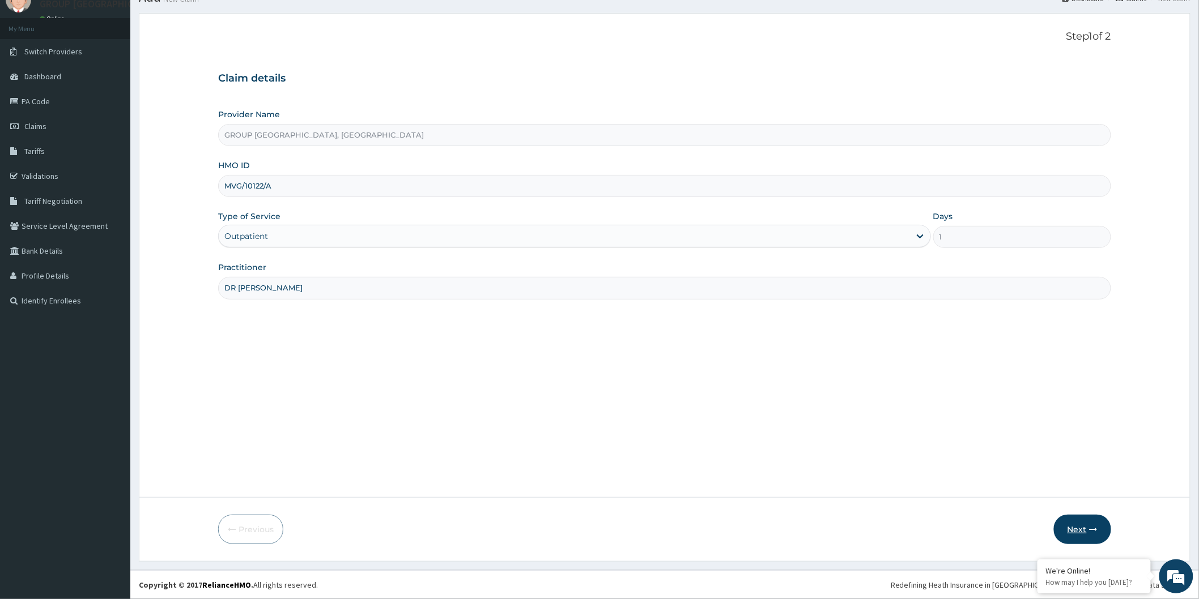
click at [1066, 531] on button "Next" at bounding box center [1082, 529] width 57 height 29
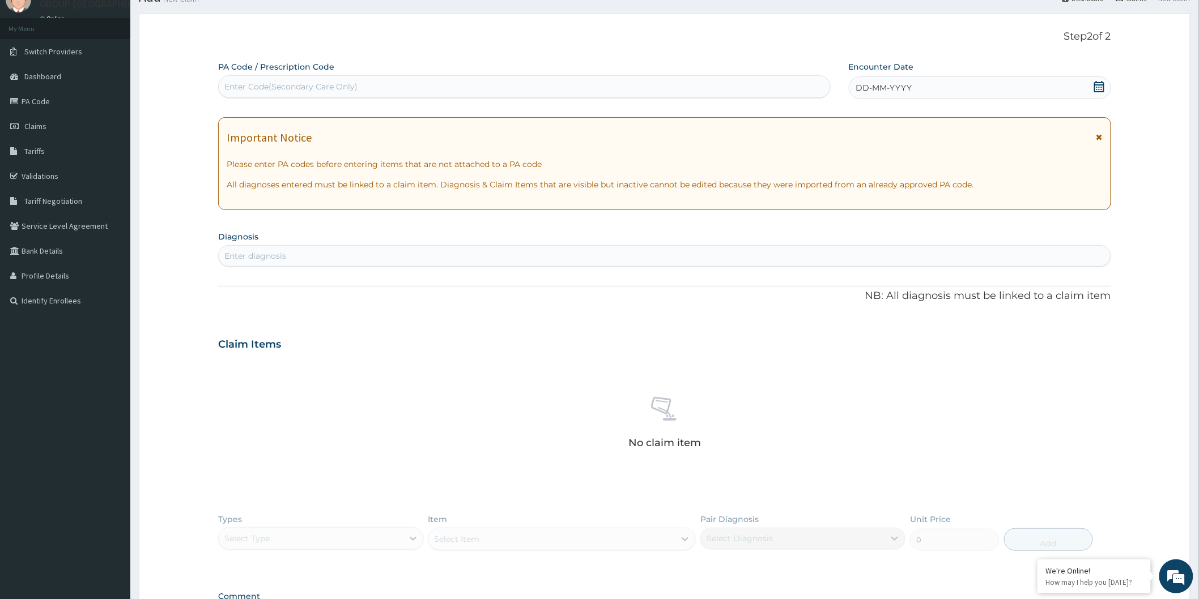
click at [1102, 88] on icon at bounding box center [1098, 86] width 11 height 11
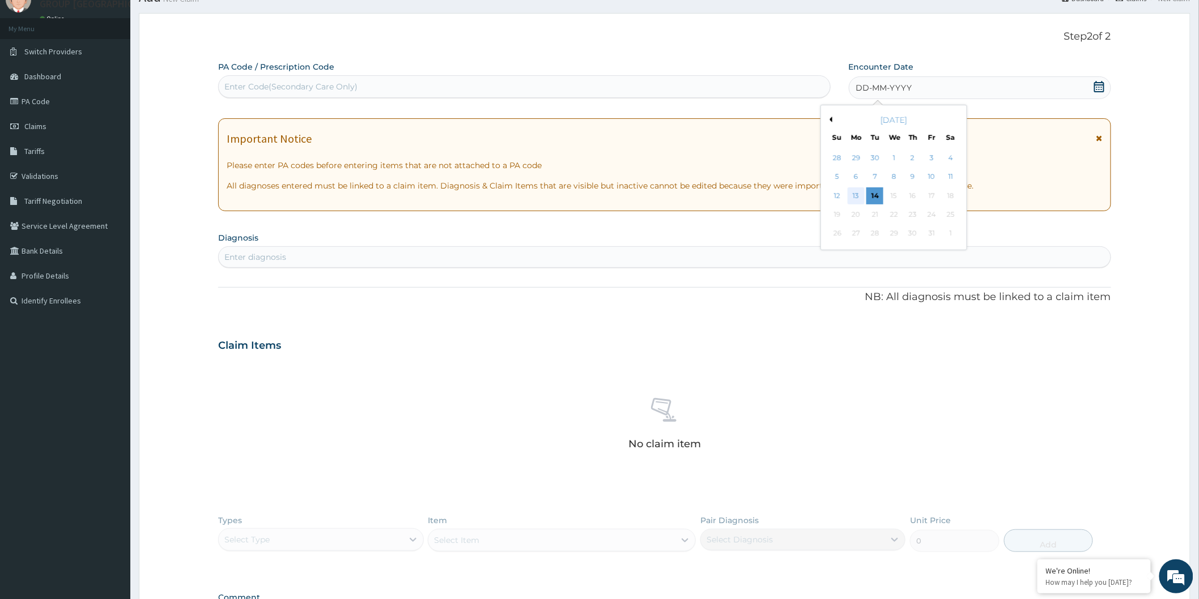
click at [856, 195] on div "13" at bounding box center [856, 196] width 17 height 17
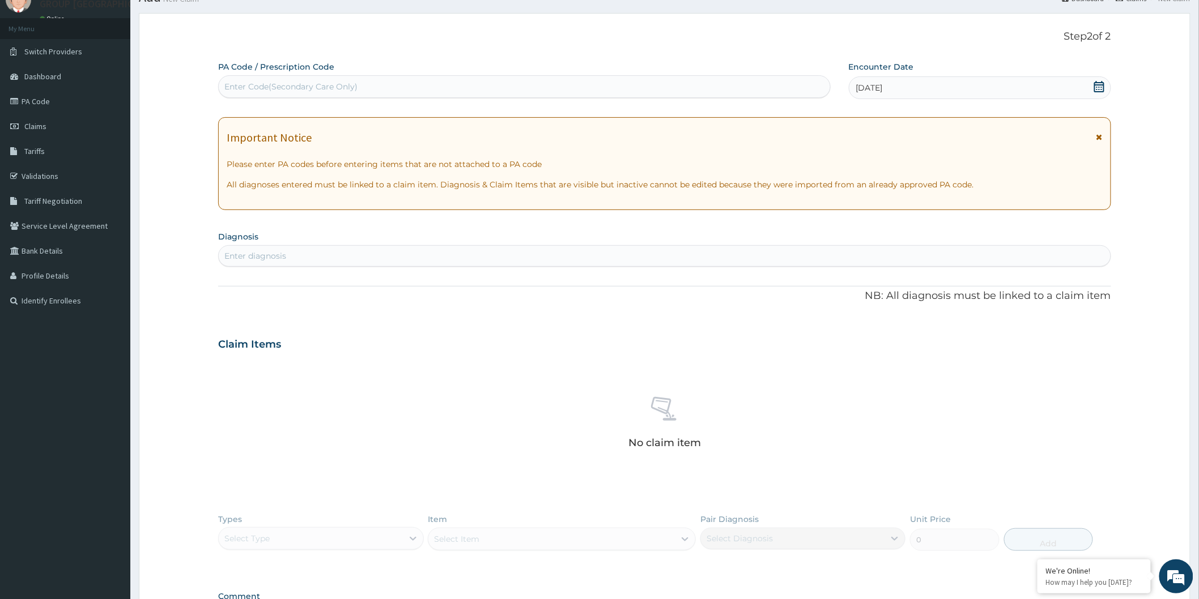
click at [704, 247] on div "Enter diagnosis" at bounding box center [665, 256] width 892 height 18
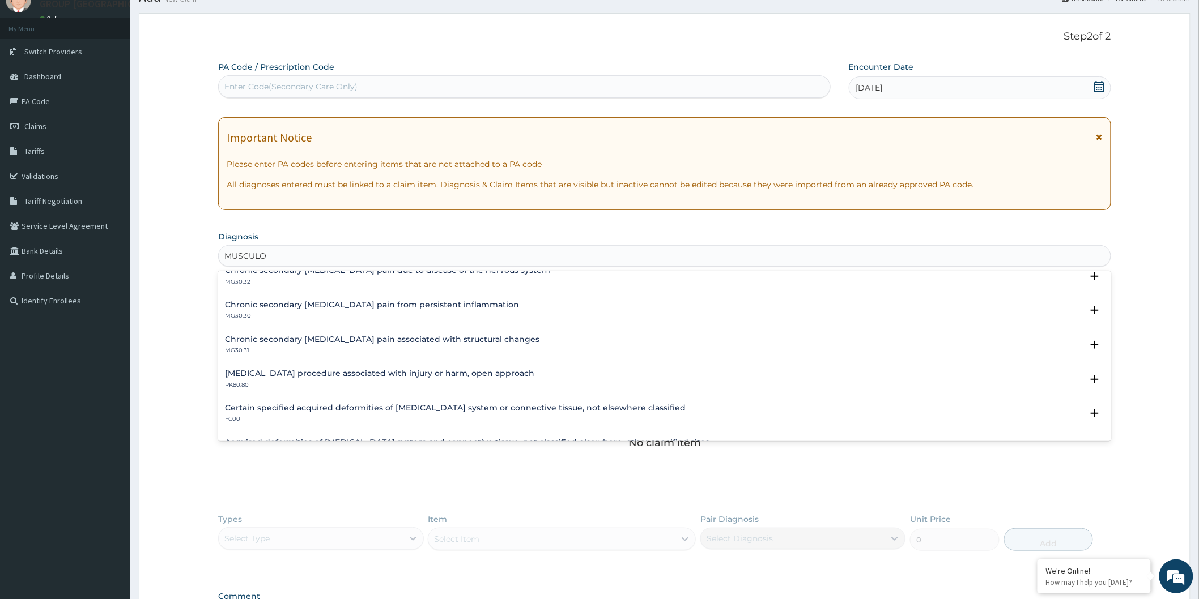
scroll to position [1380, 0]
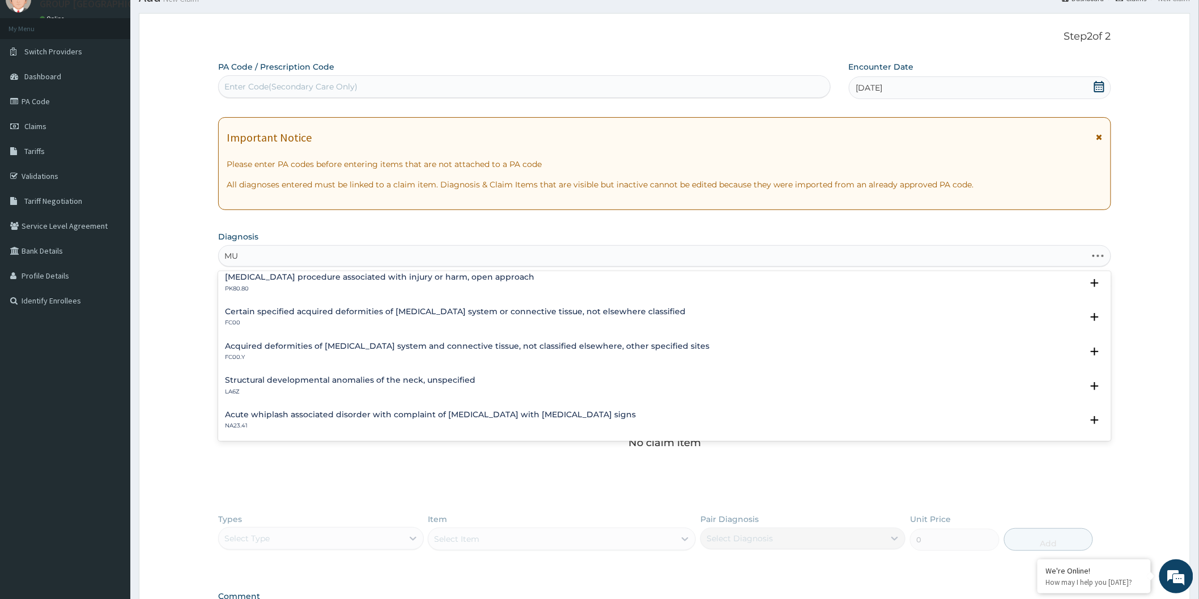
type input "M"
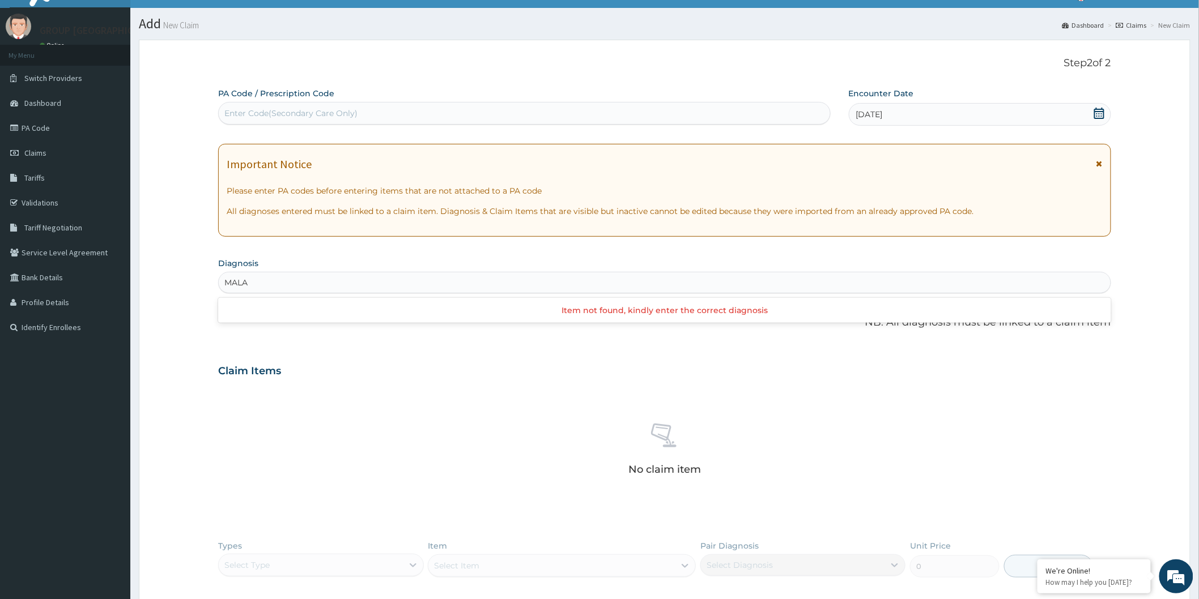
scroll to position [0, 0]
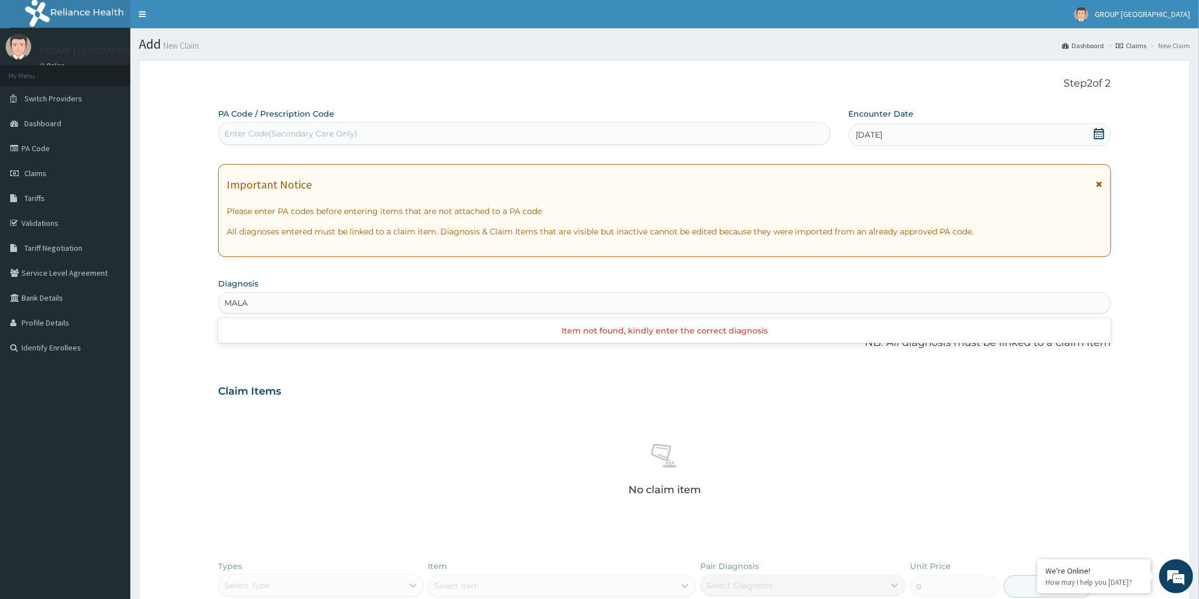
type input "MALA"
